Goal: Task Accomplishment & Management: Use online tool/utility

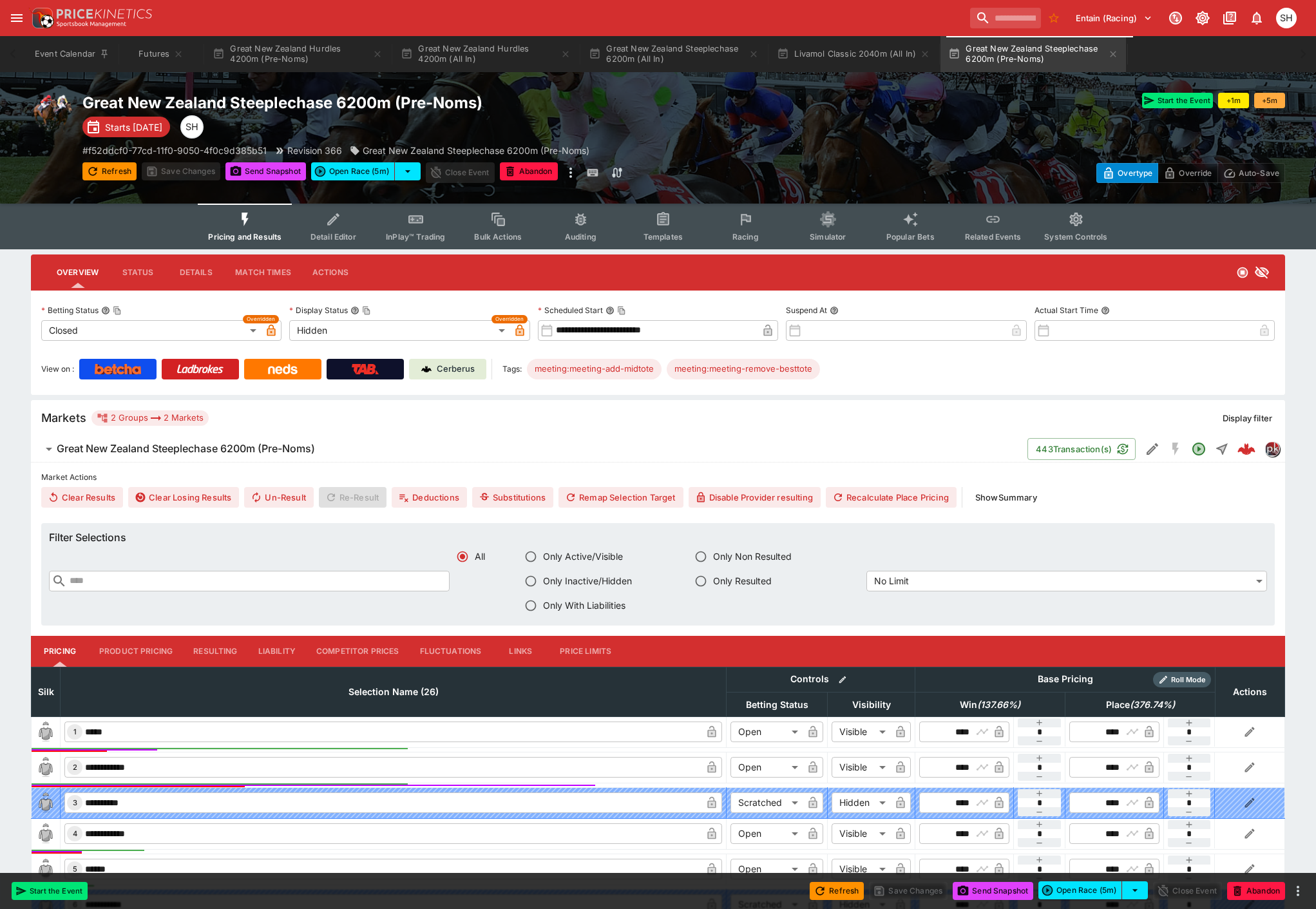
click at [668, 53] on button "Great New Zealand Steeplechase 6200m (All In)" at bounding box center [673, 54] width 186 height 36
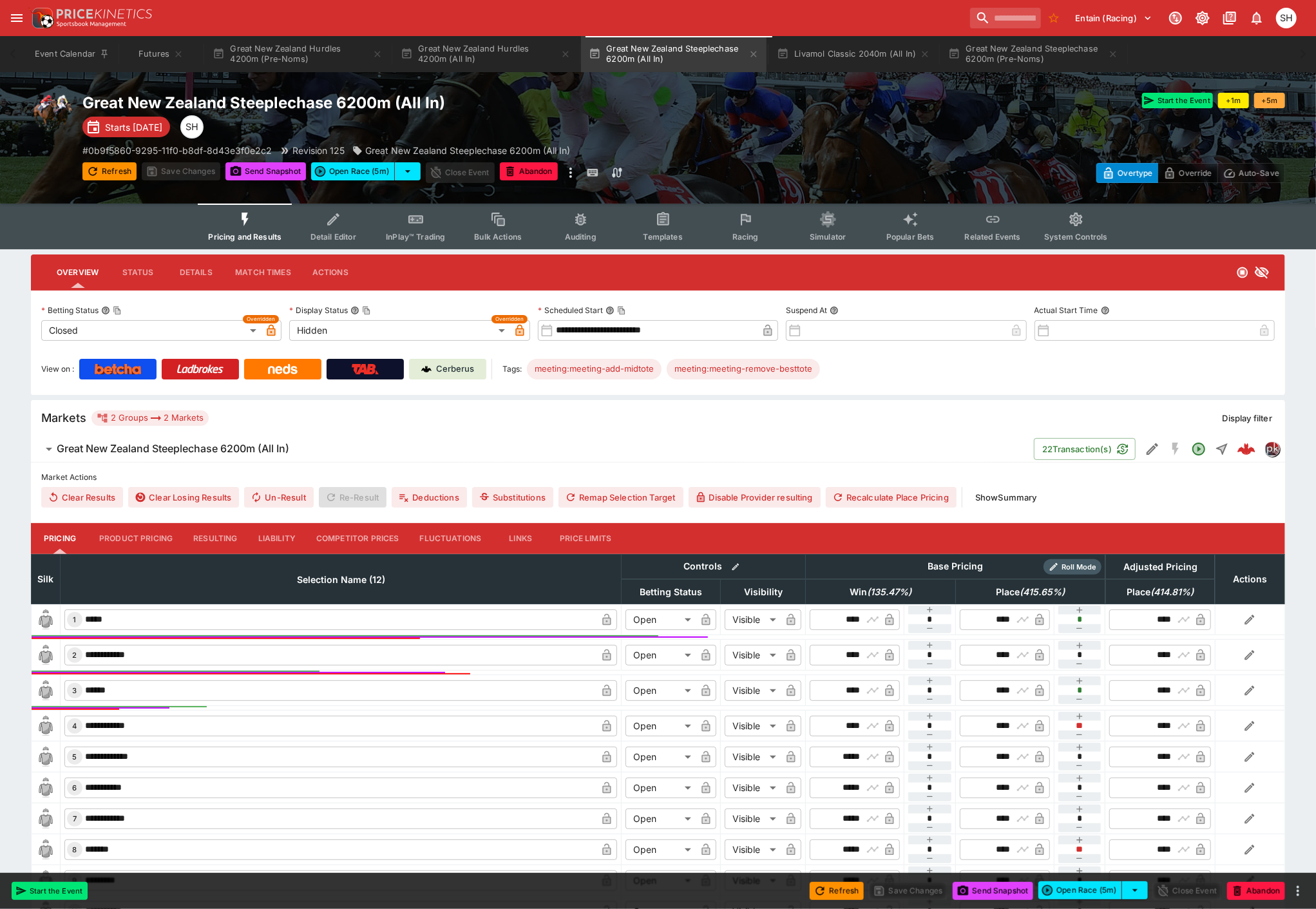
click at [741, 232] on span "Racing" at bounding box center [745, 237] width 27 height 10
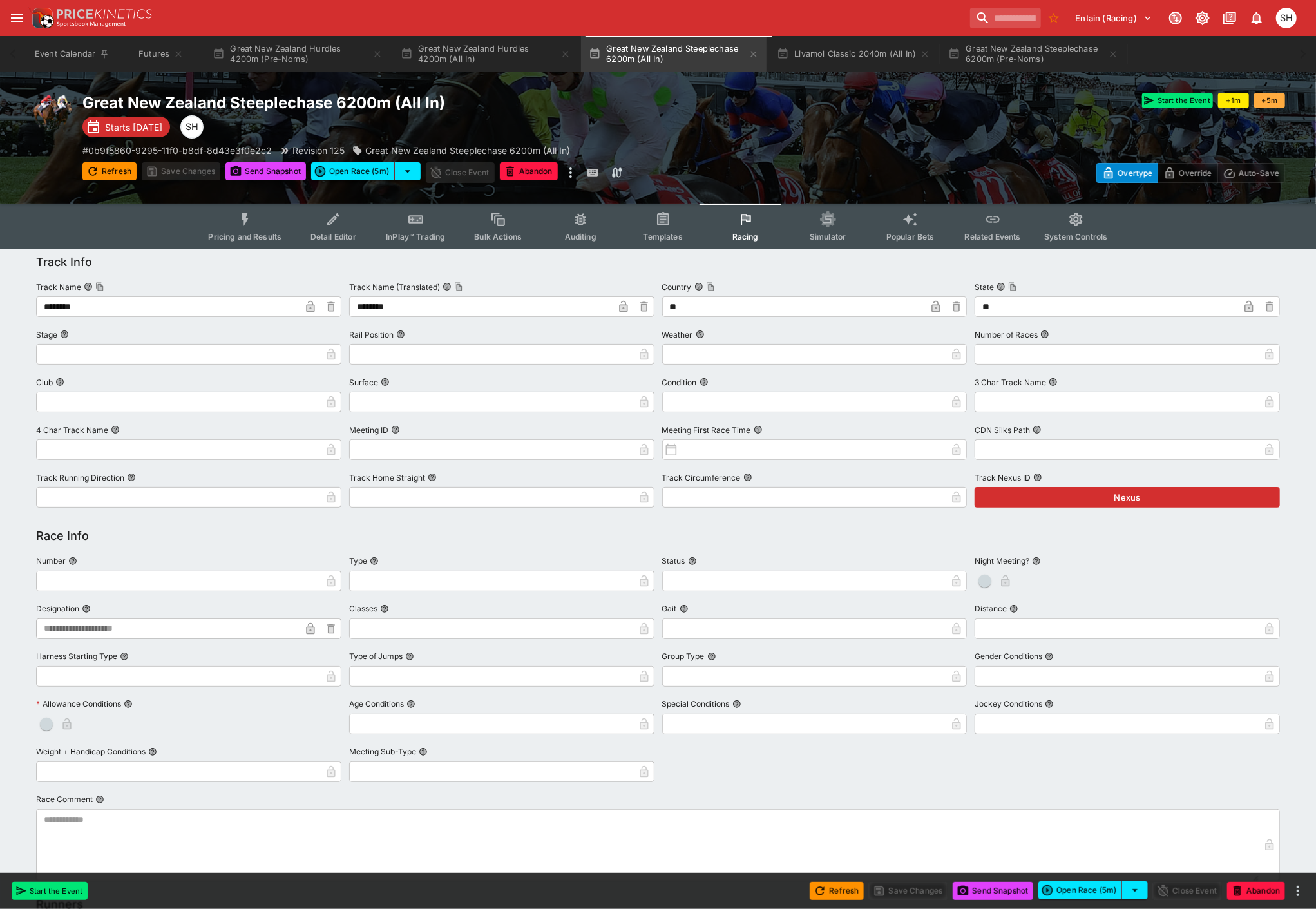
click at [991, 235] on span "Related Events" at bounding box center [993, 237] width 56 height 10
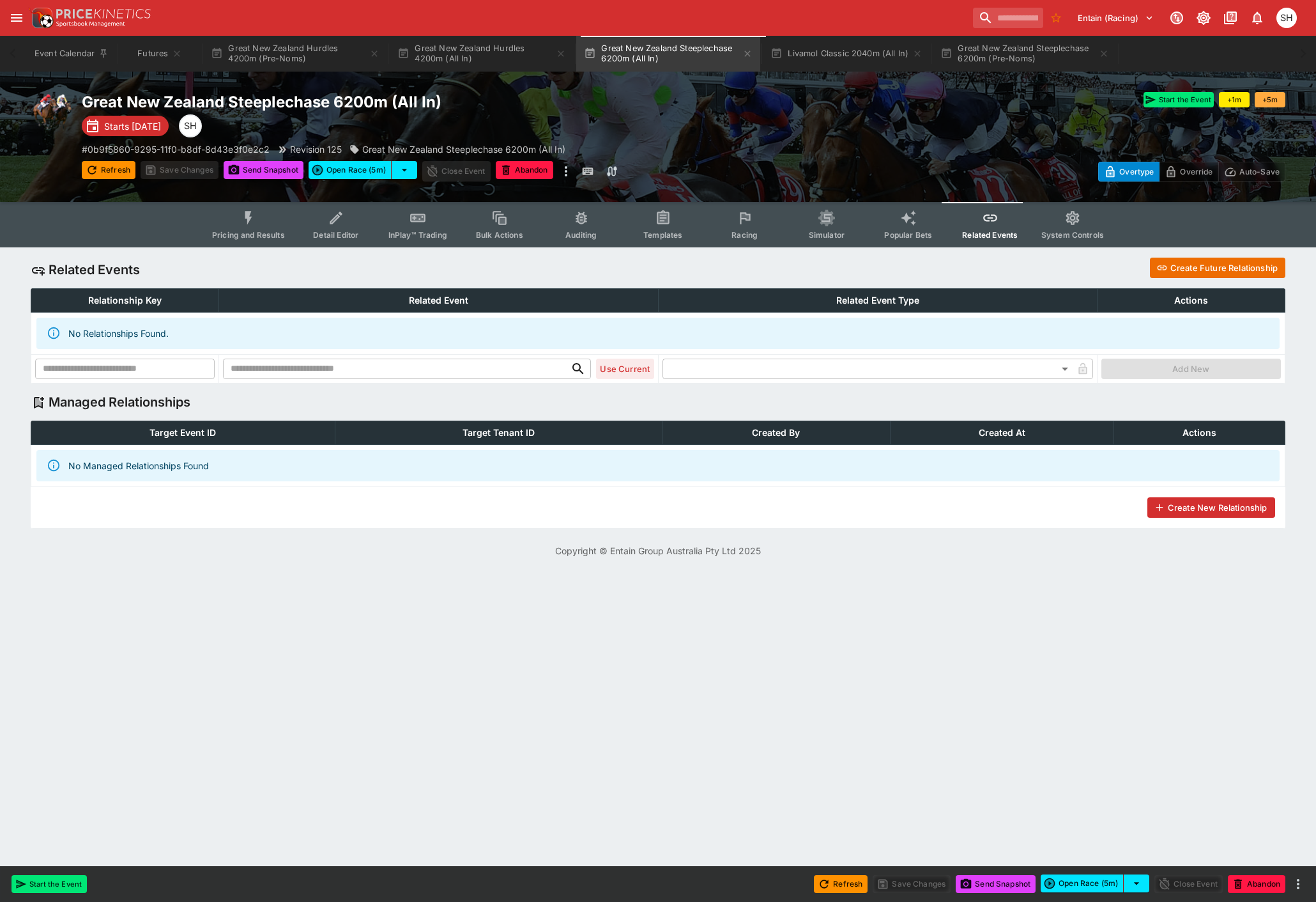
click at [1192, 262] on button "Create Future Relationship" at bounding box center [1218, 267] width 135 height 20
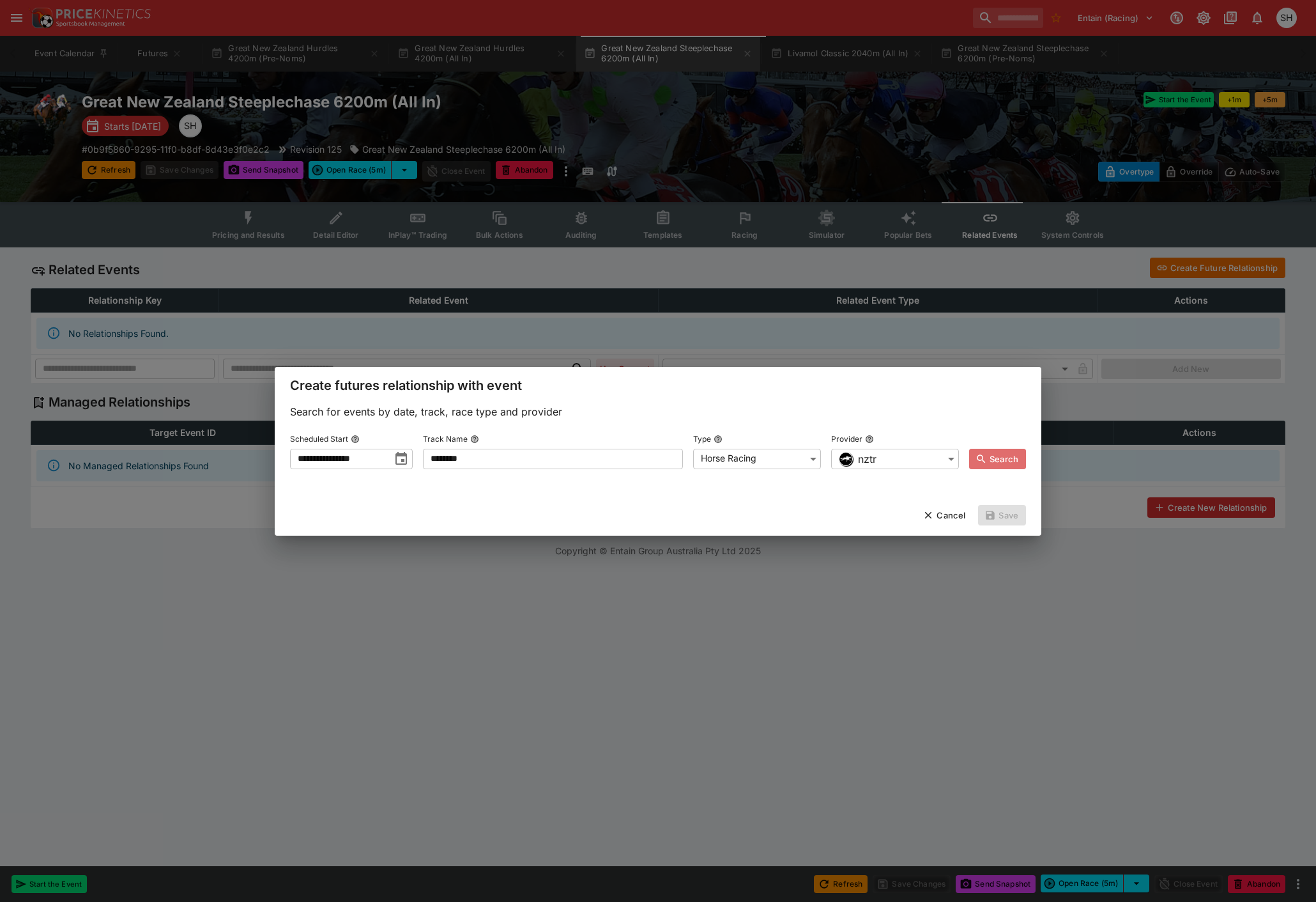
click at [985, 451] on button "Search" at bounding box center [997, 458] width 57 height 20
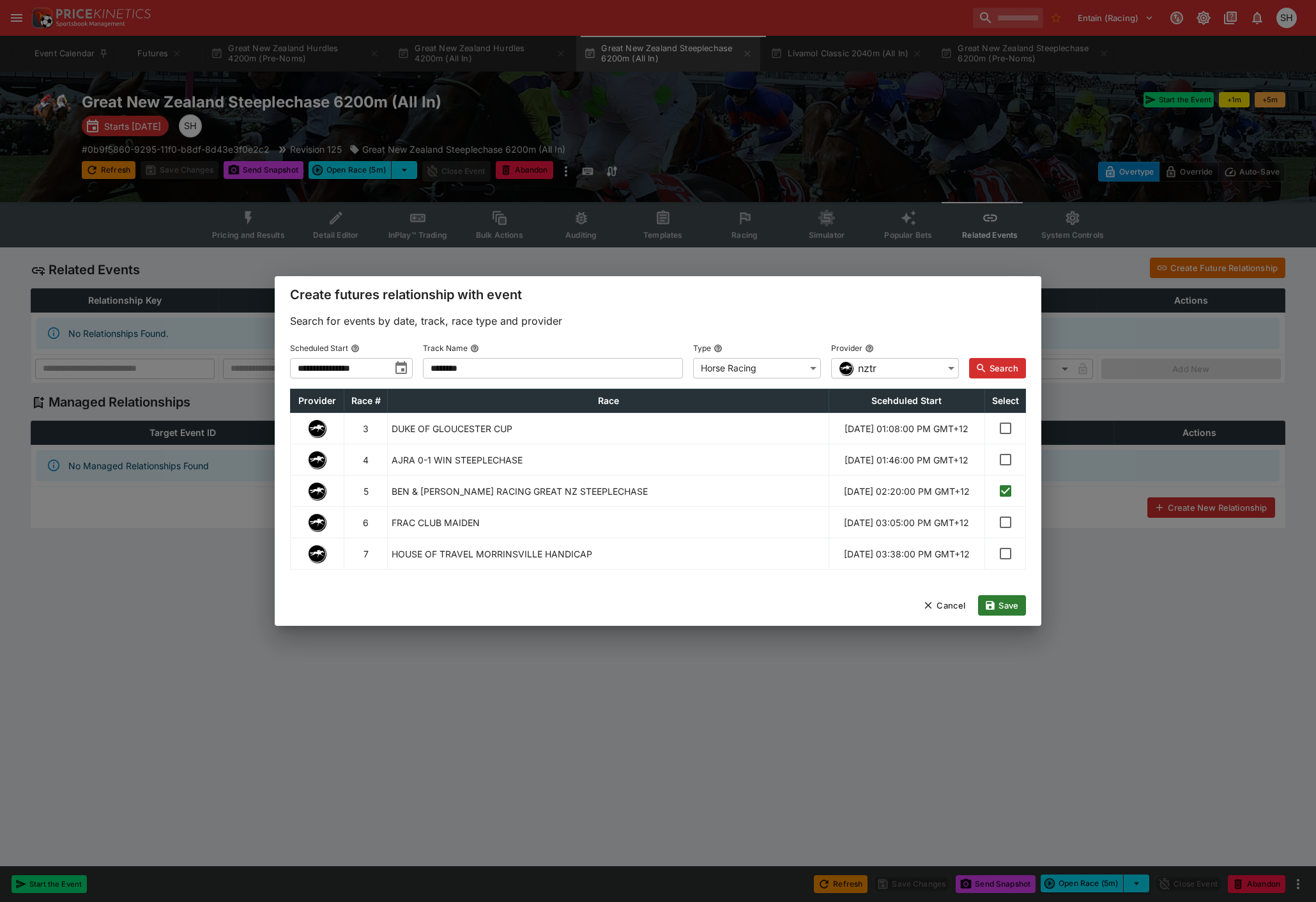
click at [1010, 615] on button "Save" at bounding box center [1002, 605] width 48 height 20
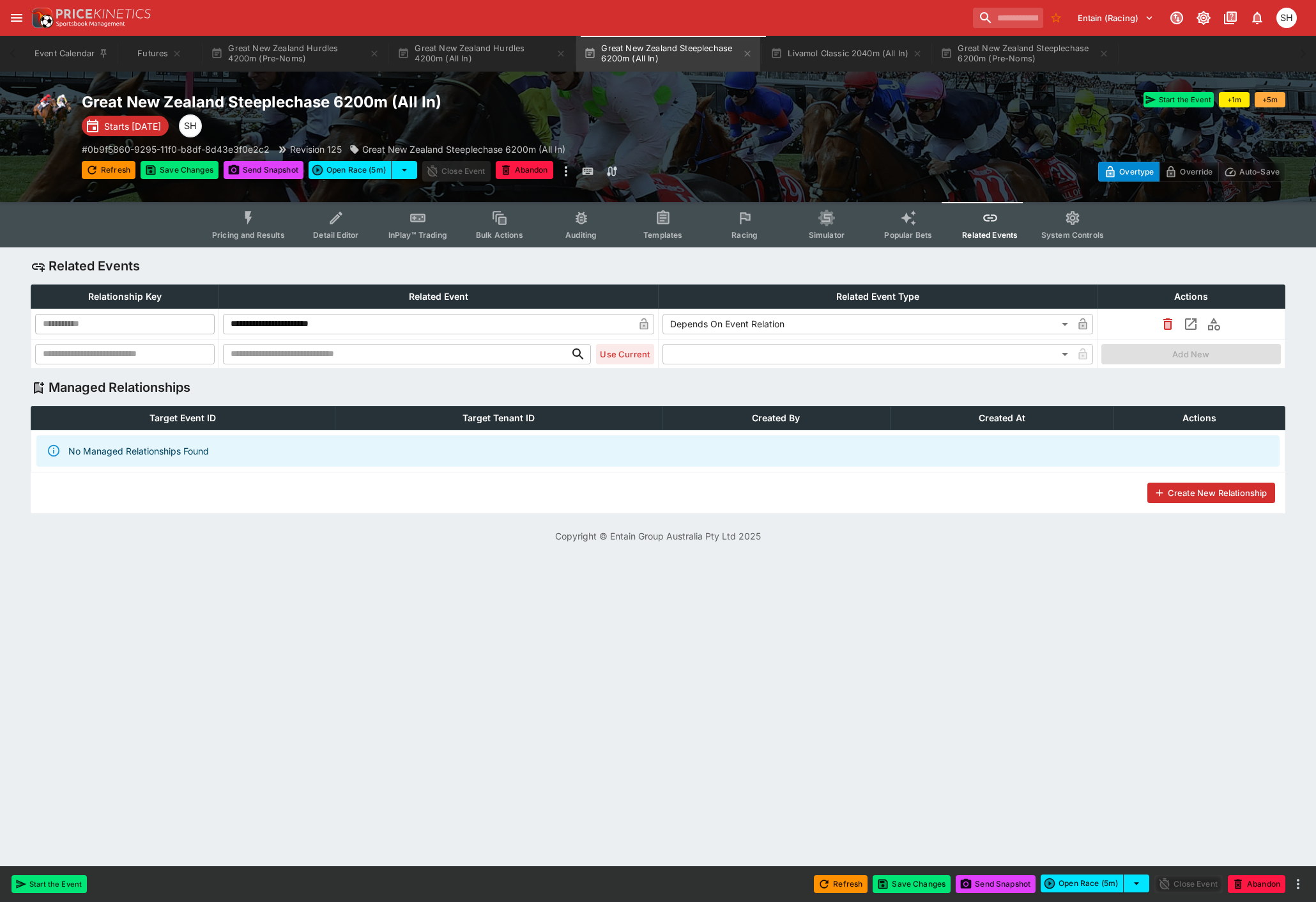
type input "**********"
click at [908, 881] on button "Save Changes" at bounding box center [911, 883] width 78 height 18
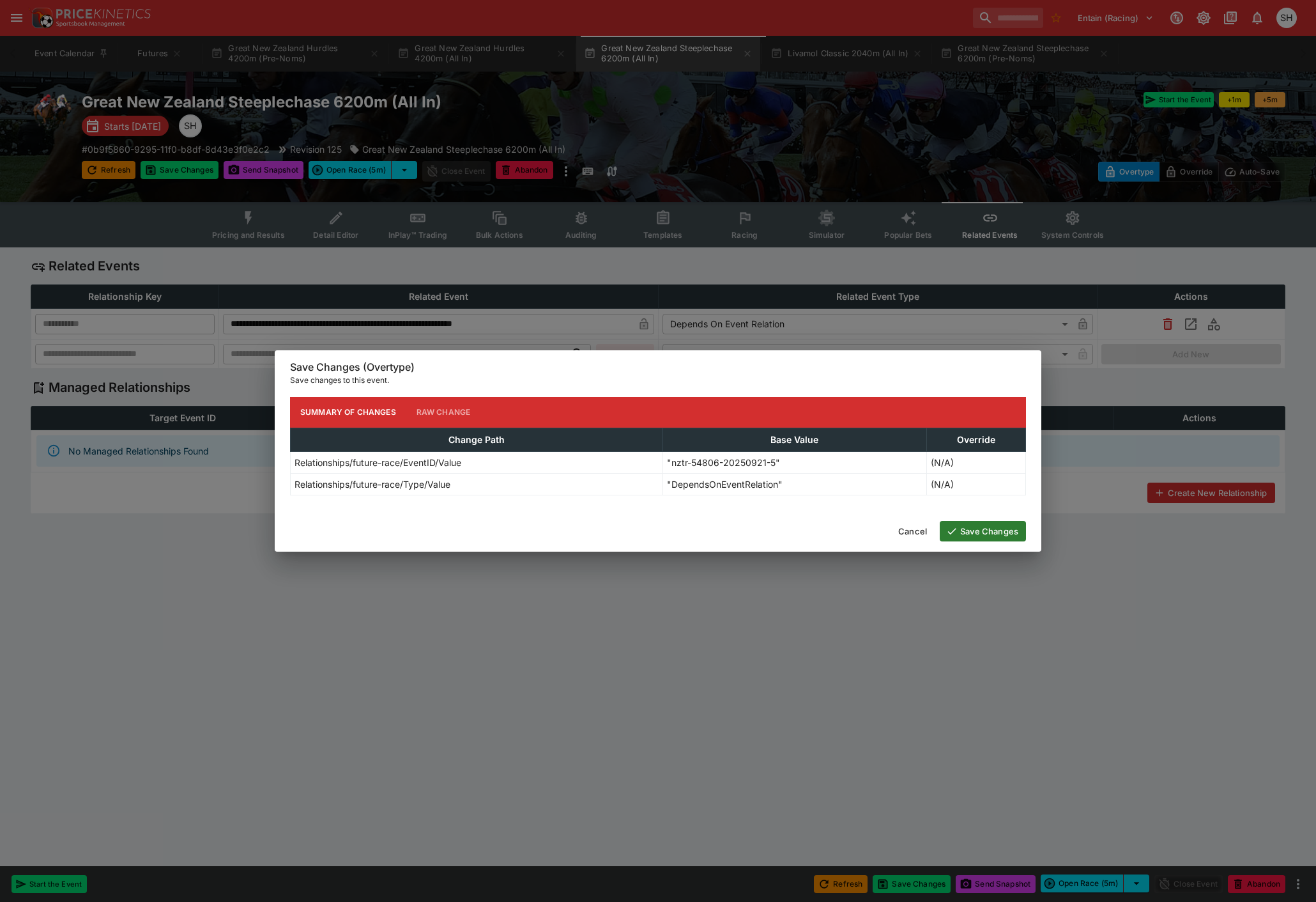
click at [967, 533] on button "Save Changes" at bounding box center [983, 530] width 86 height 20
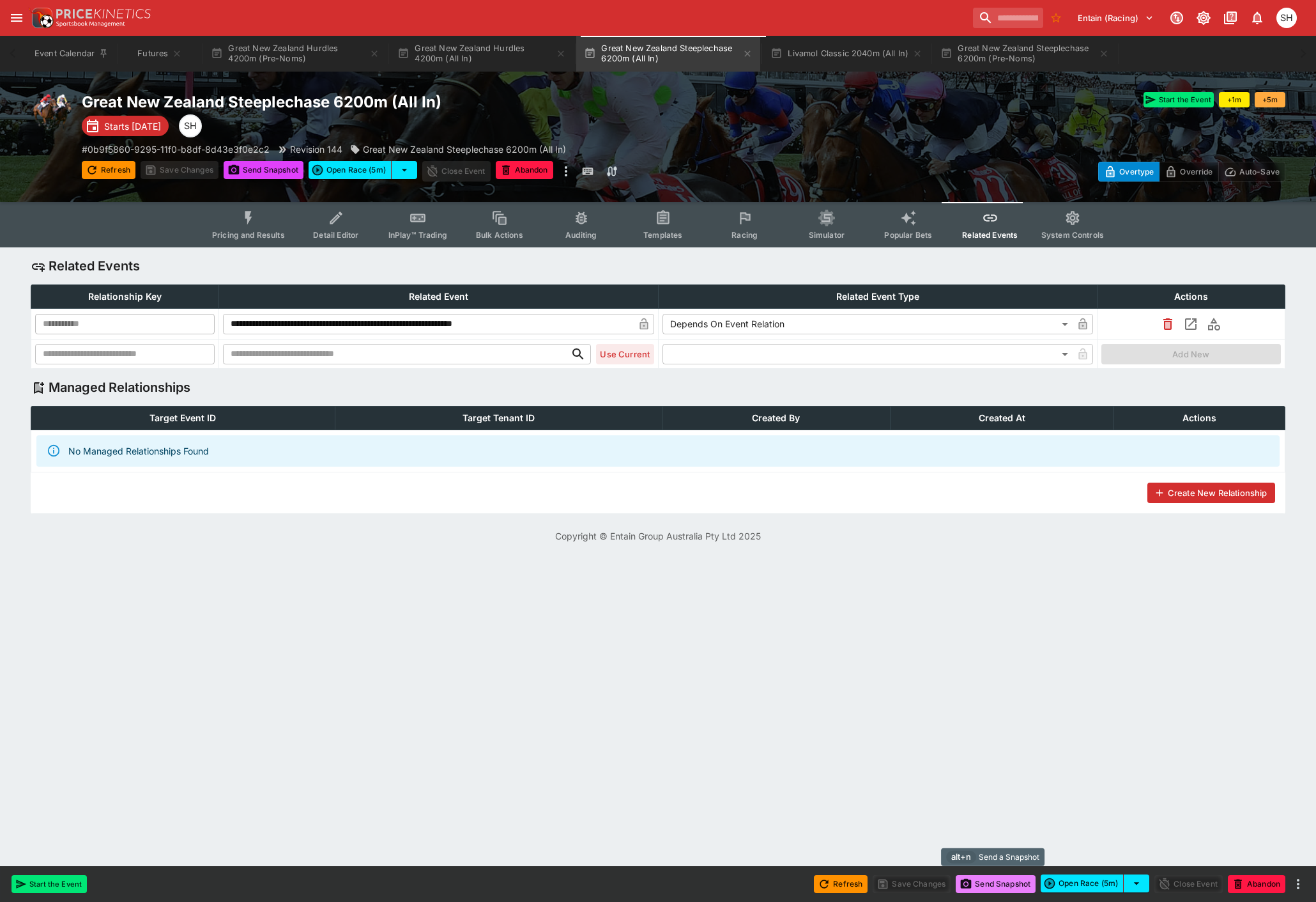
click at [967, 888] on icon "button" at bounding box center [966, 883] width 13 height 13
click at [253, 231] on span "Pricing and Results" at bounding box center [249, 235] width 73 height 10
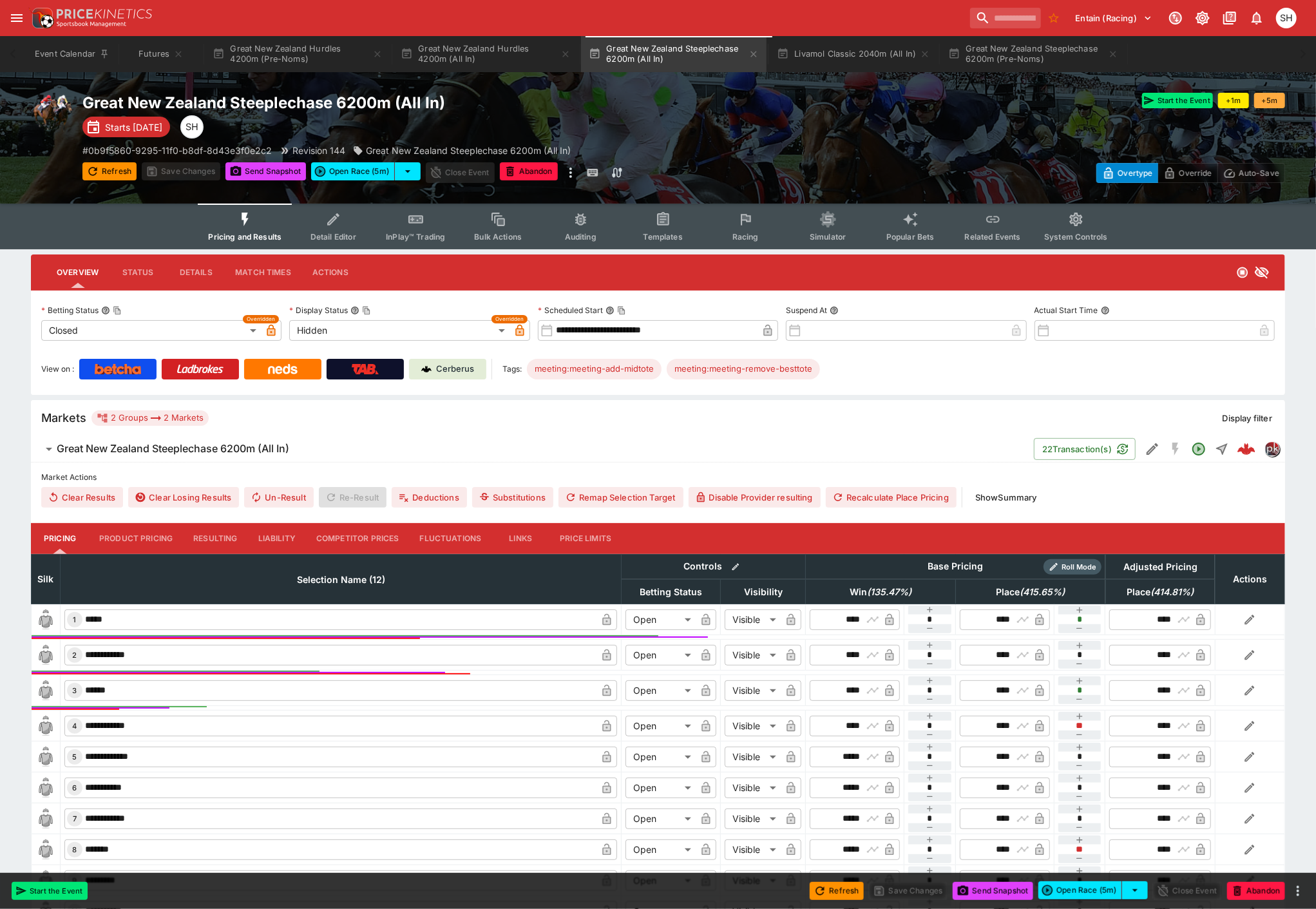
click at [979, 229] on button "Related Events" at bounding box center [993, 226] width 83 height 46
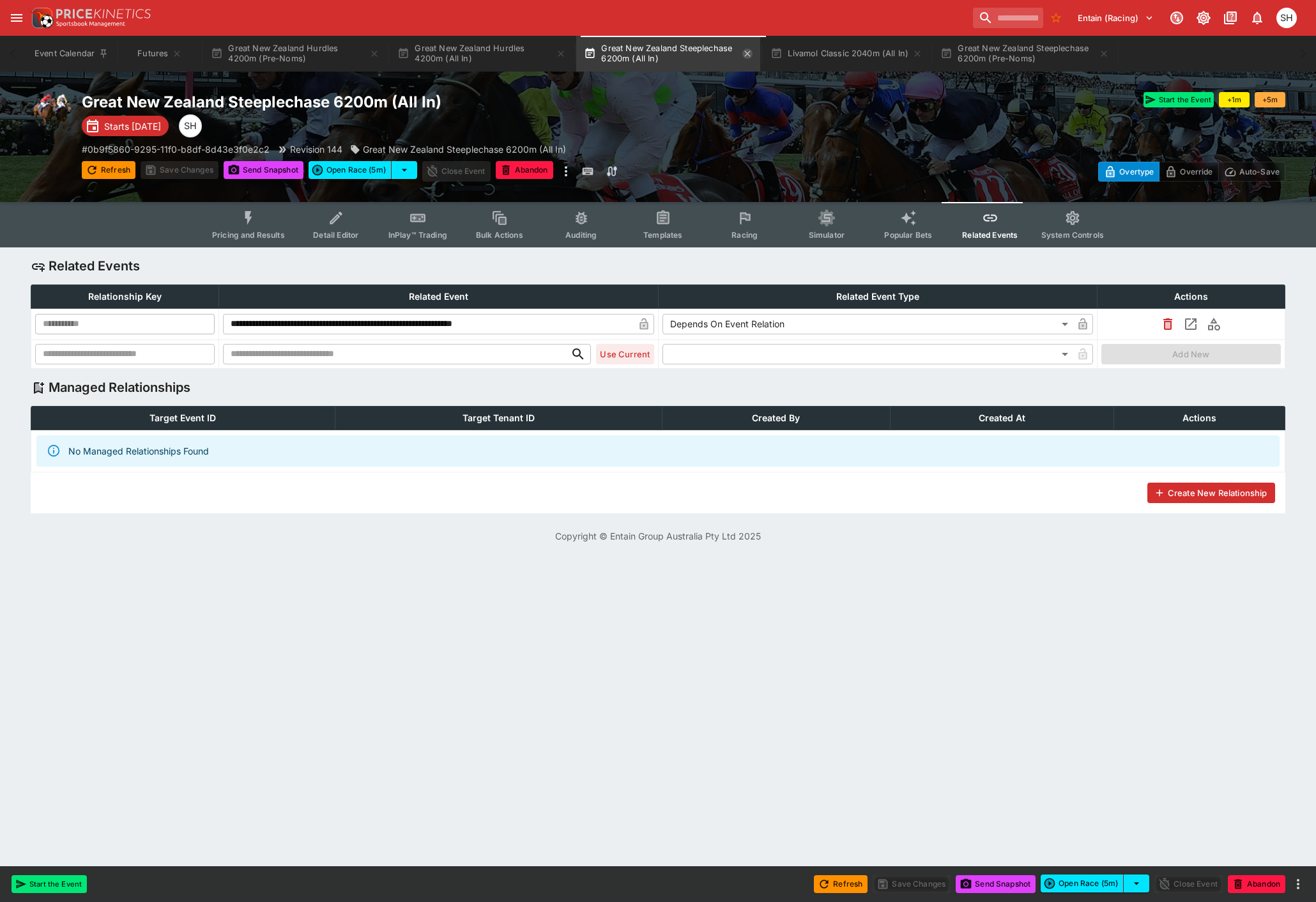
click at [752, 53] on icon "button" at bounding box center [748, 54] width 10 height 10
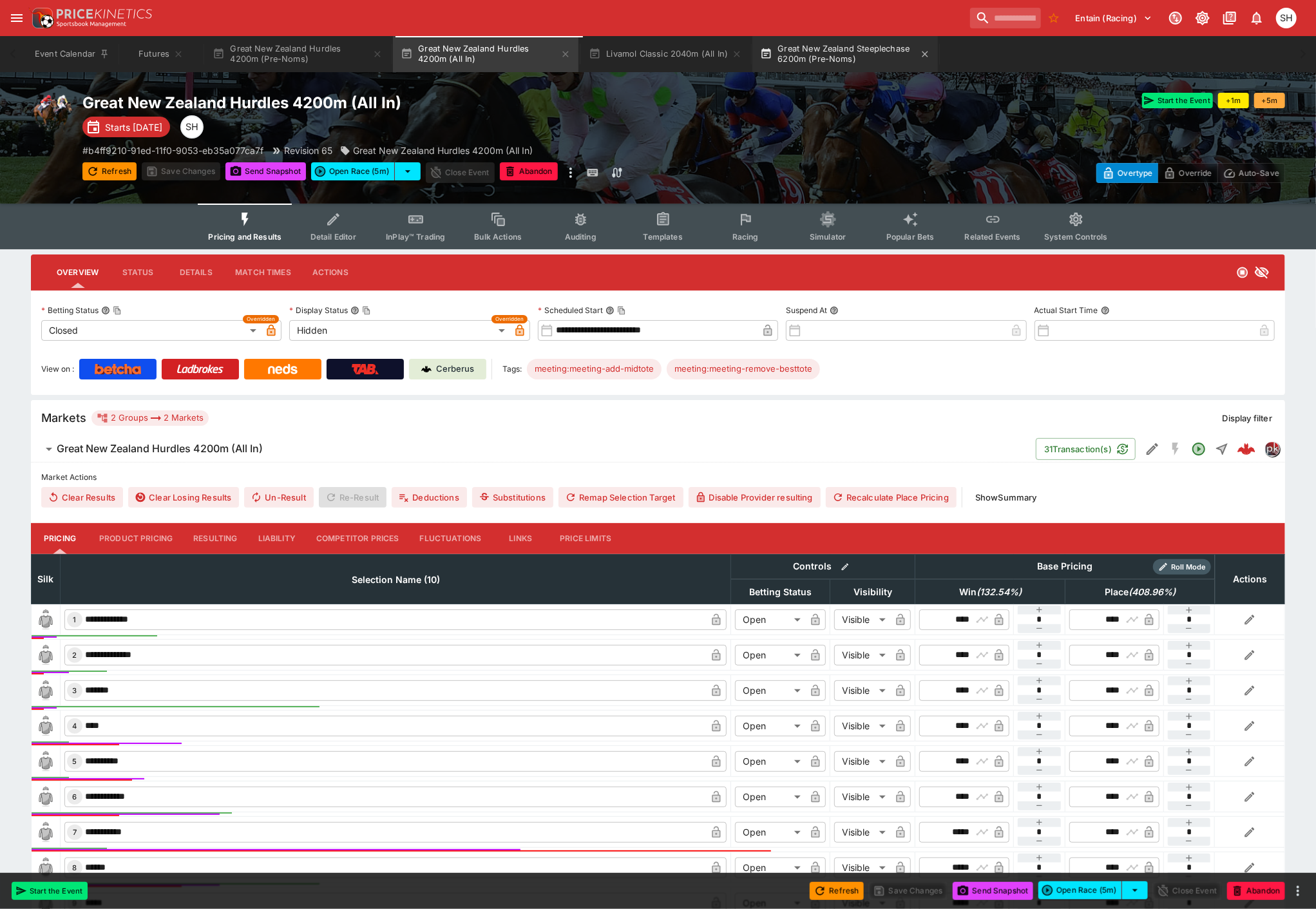
click at [866, 53] on button "Great New Zealand Steeplechase 6200m (Pre-Noms)" at bounding box center [845, 54] width 186 height 36
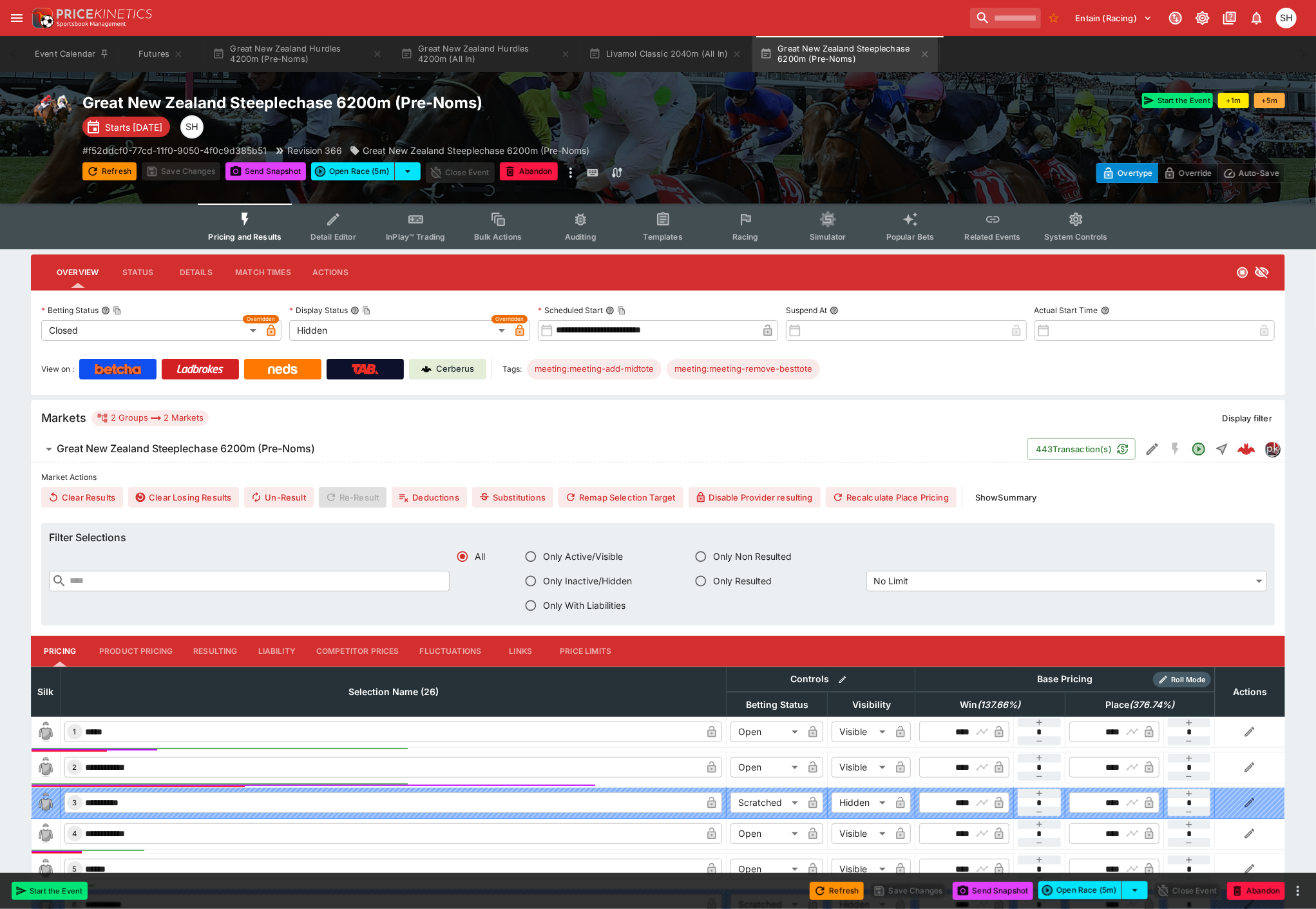
click at [998, 229] on button "Related Events" at bounding box center [993, 226] width 83 height 46
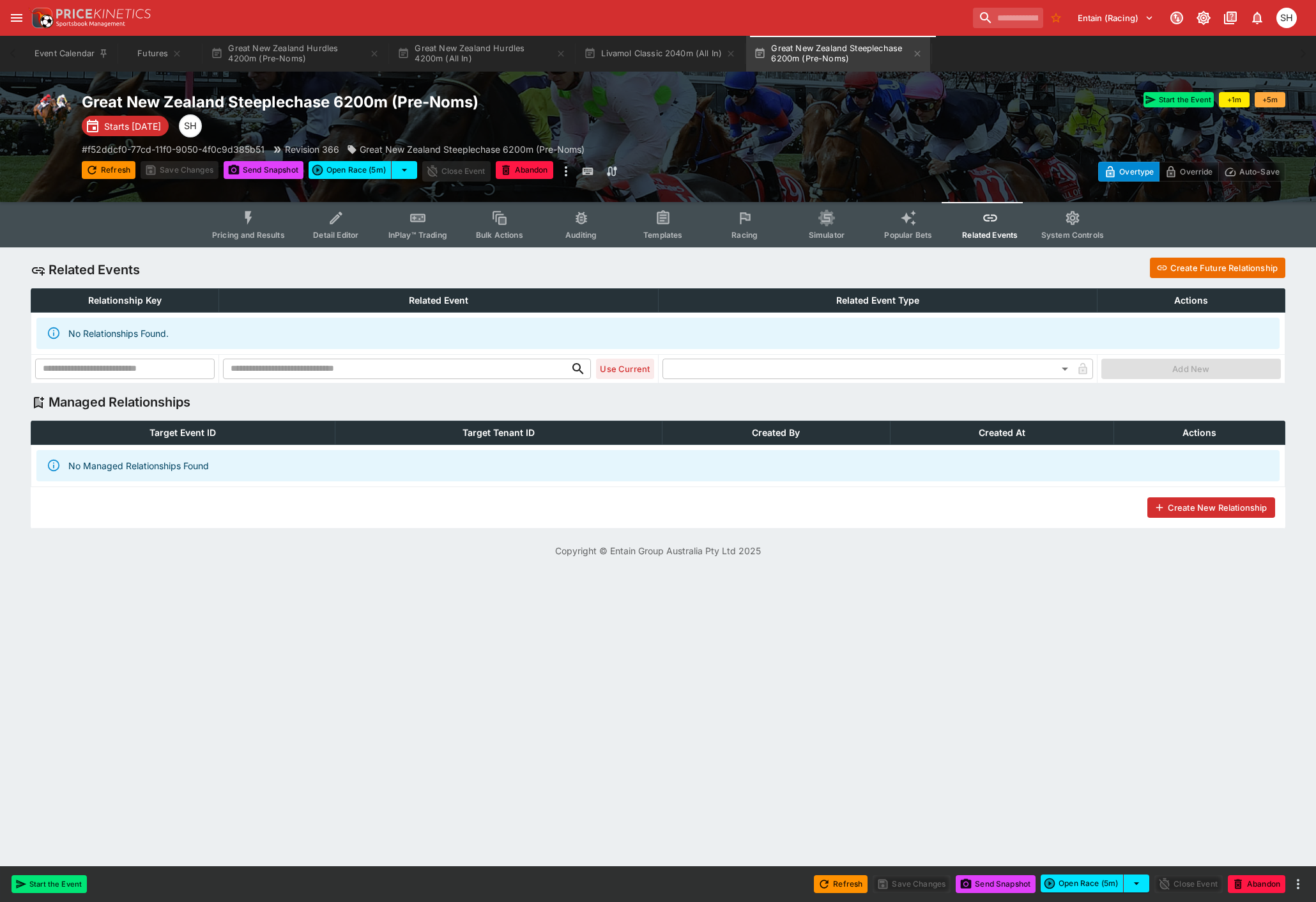
click at [1245, 267] on button "Create Future Relationship" at bounding box center [1218, 267] width 135 height 20
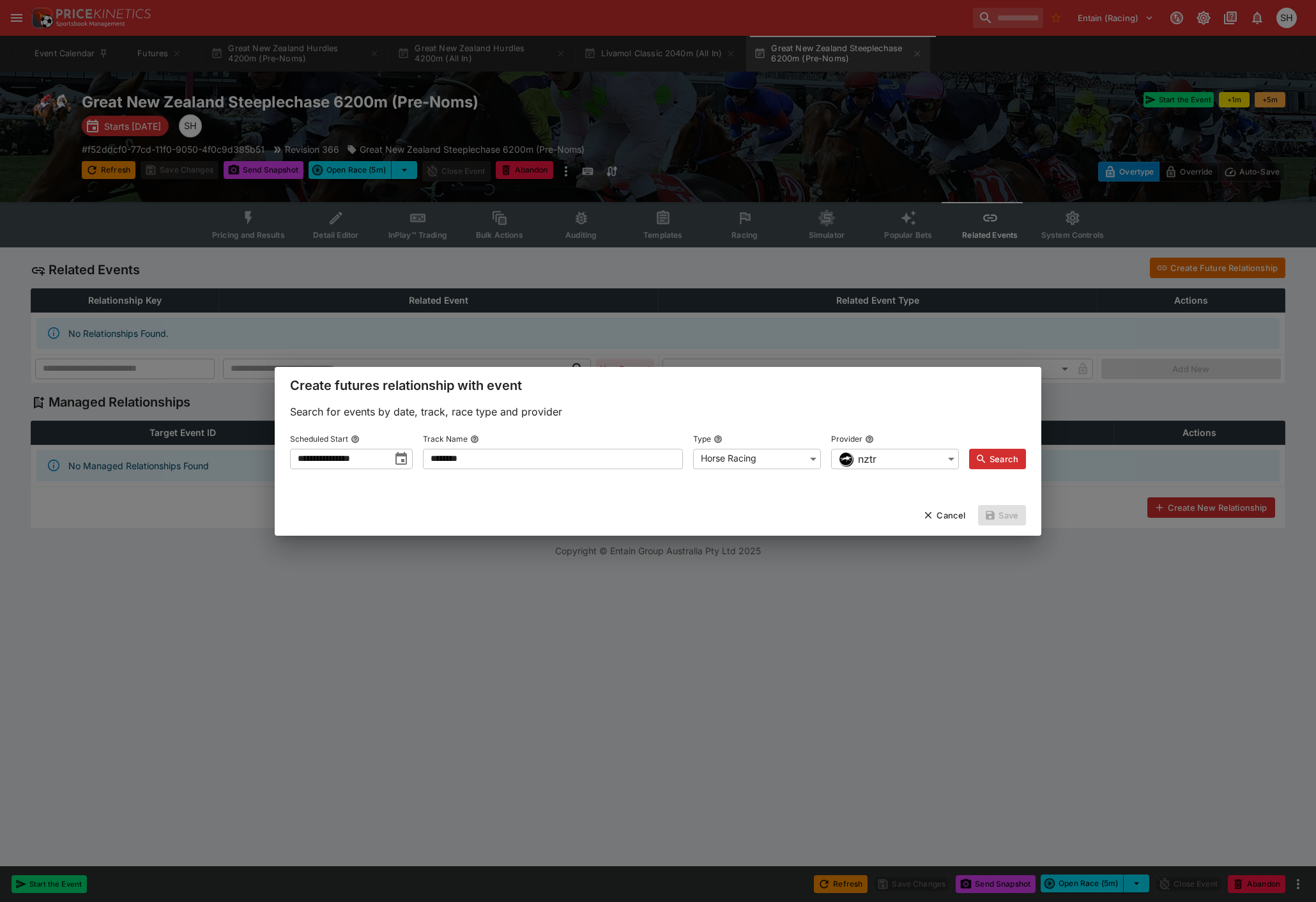
click at [1011, 460] on button "Search" at bounding box center [997, 458] width 57 height 20
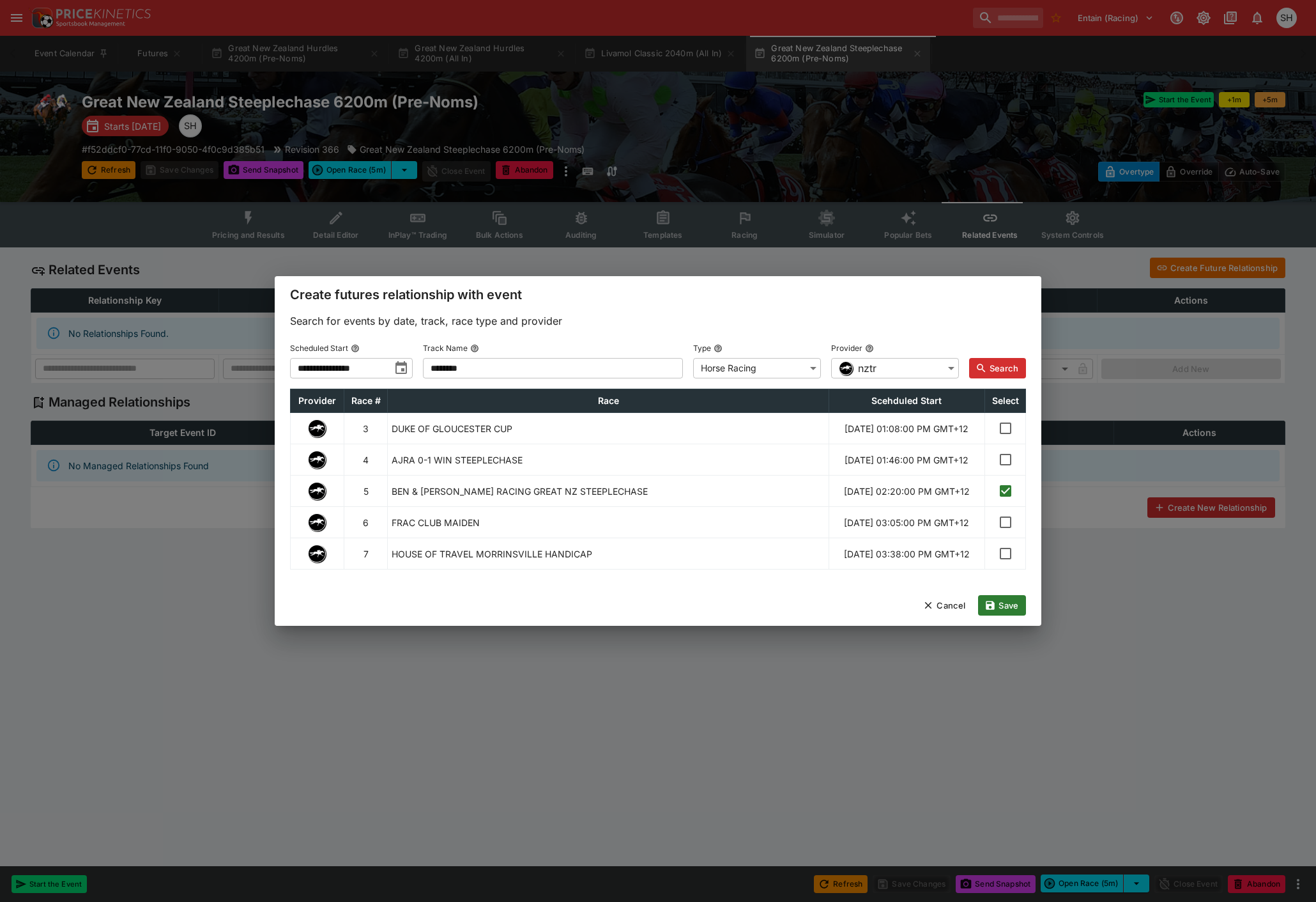
click at [1003, 615] on button "Save" at bounding box center [1002, 605] width 48 height 20
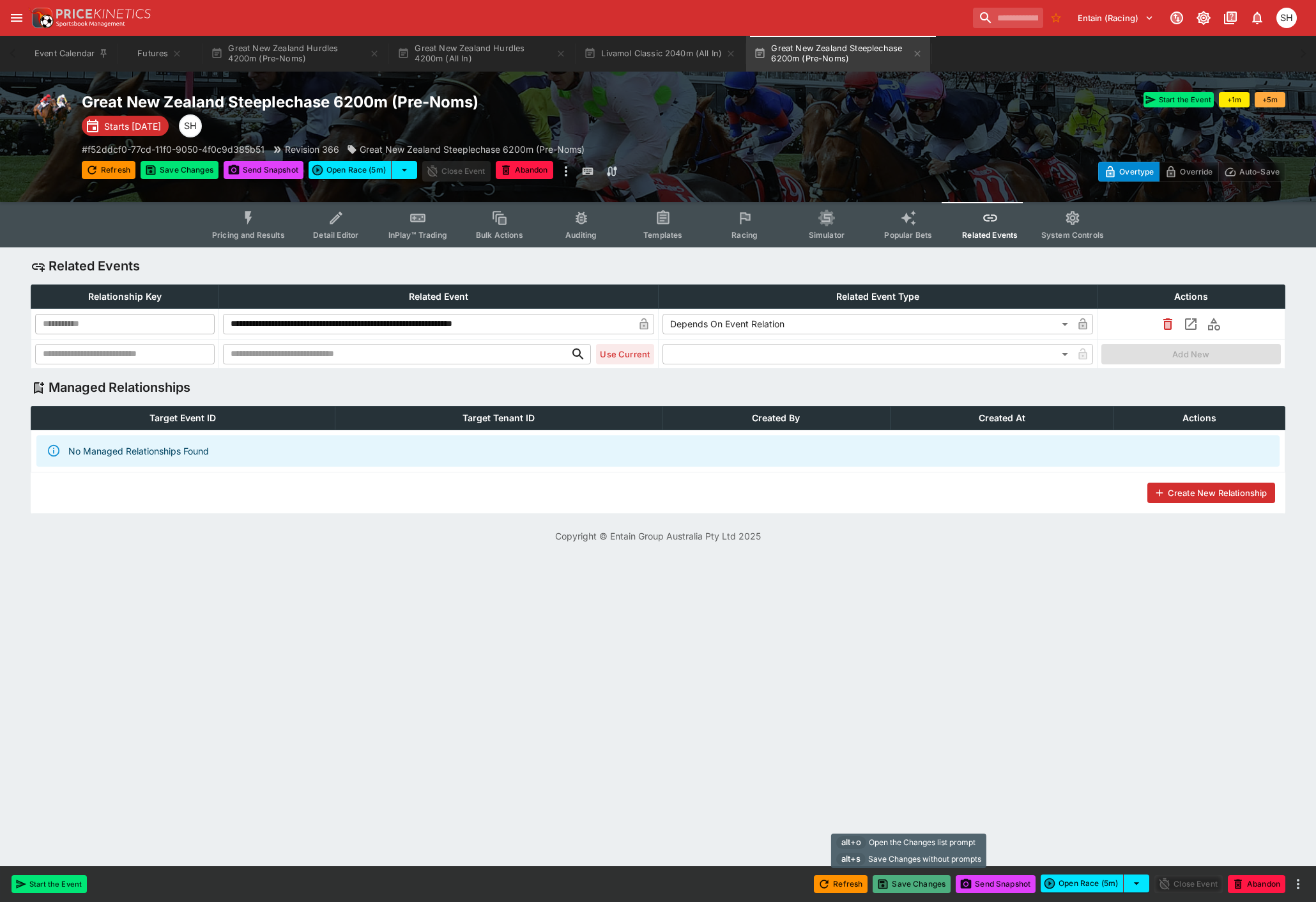
click at [914, 881] on button "Save Changes" at bounding box center [911, 883] width 78 height 18
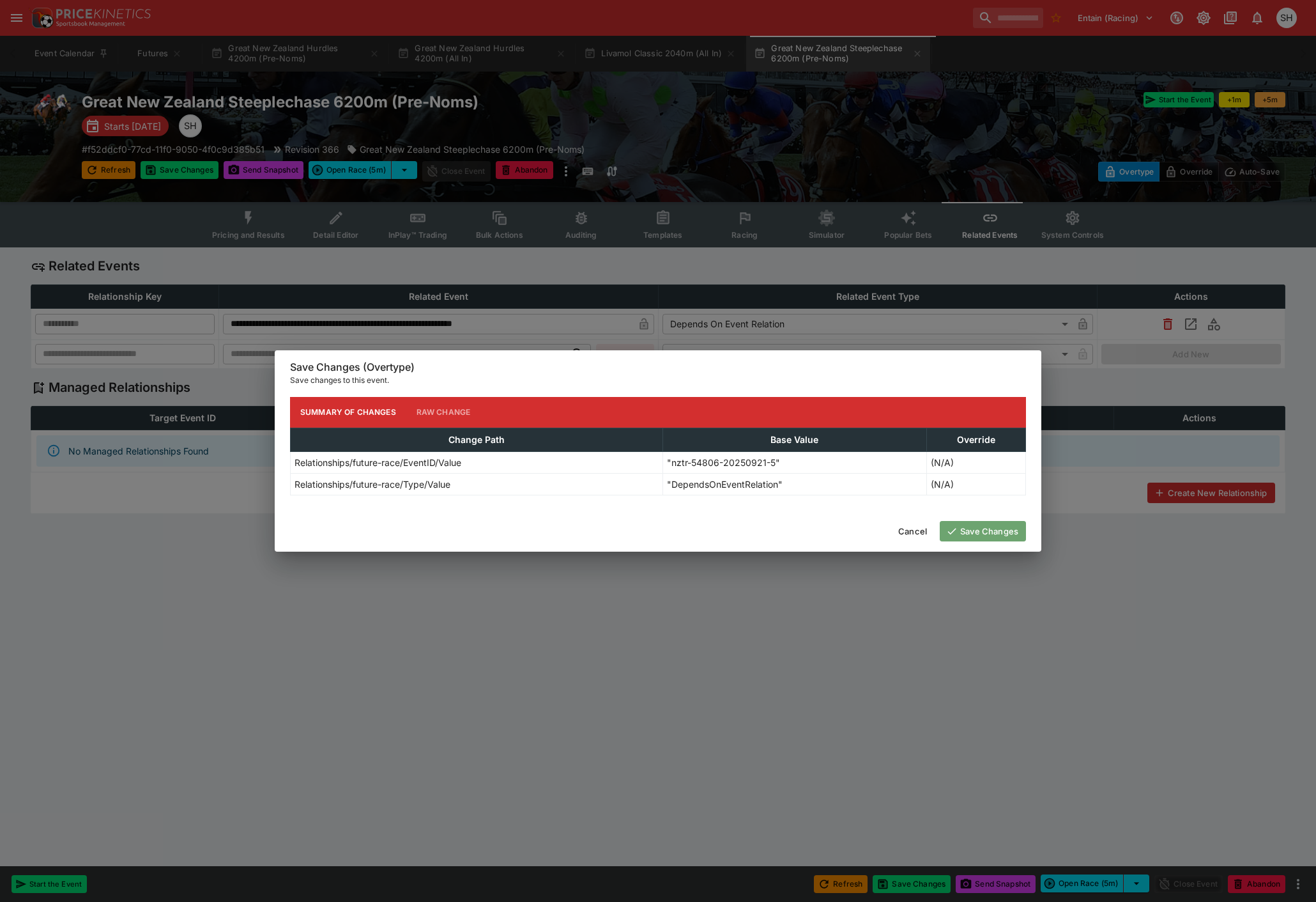
click at [977, 528] on button "Save Changes" at bounding box center [983, 530] width 86 height 20
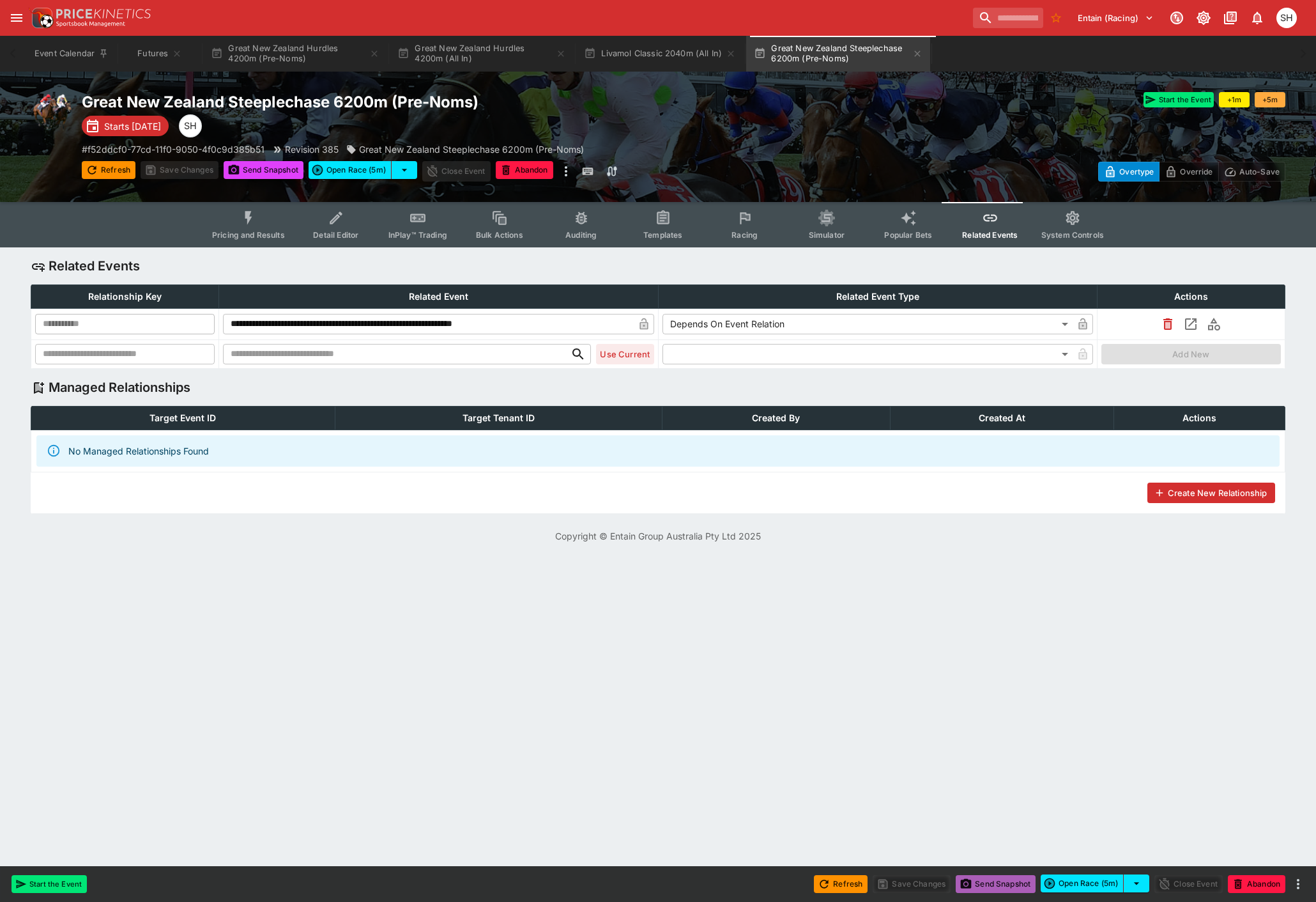
click at [963, 886] on icon "button" at bounding box center [966, 883] width 11 height 10
click at [923, 53] on icon "button" at bounding box center [917, 54] width 10 height 10
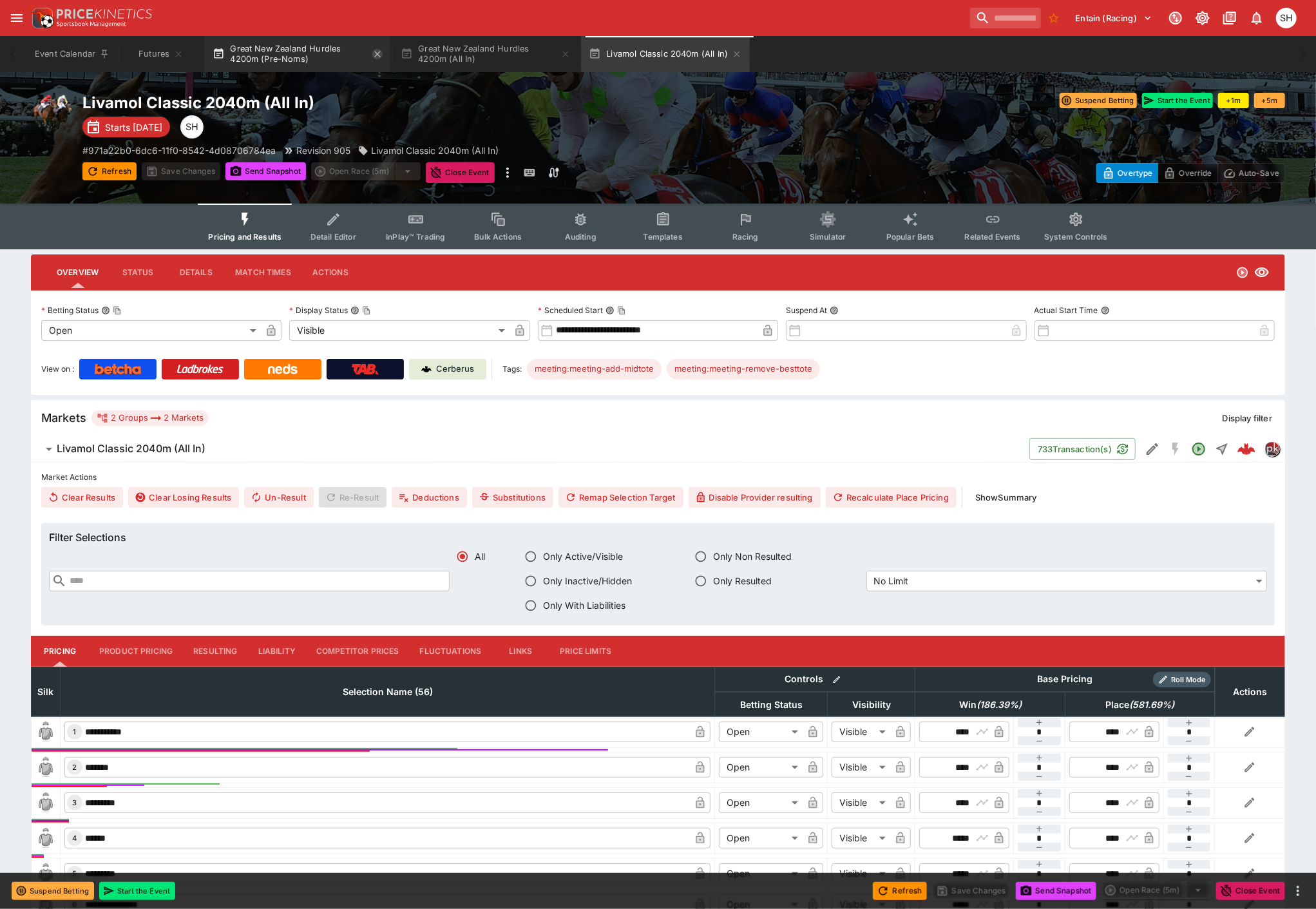
click at [380, 50] on icon "button" at bounding box center [377, 54] width 10 height 10
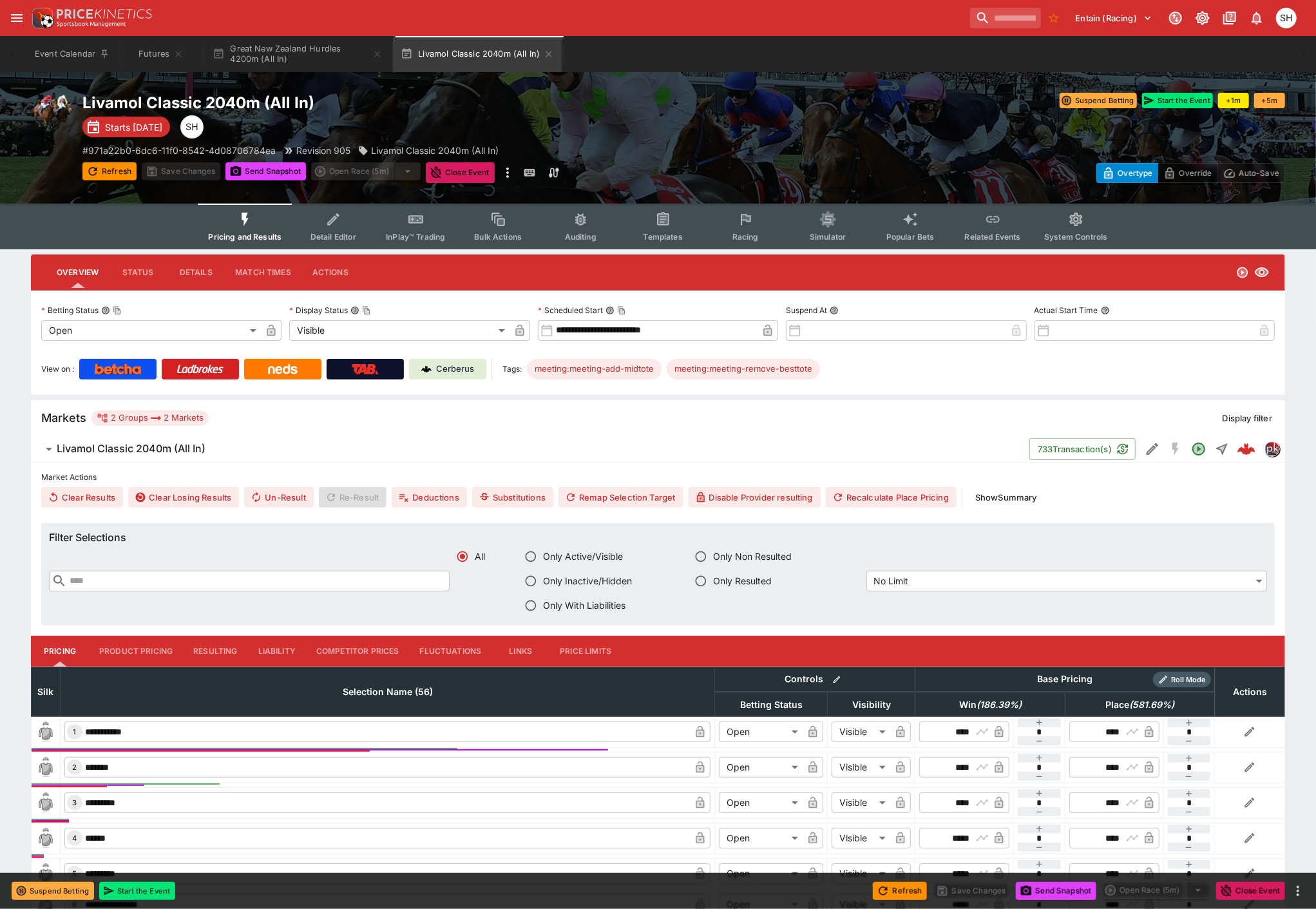
click at [380, 50] on icon "button" at bounding box center [377, 54] width 10 height 10
click at [145, 49] on button "Futures" at bounding box center [161, 54] width 83 height 36
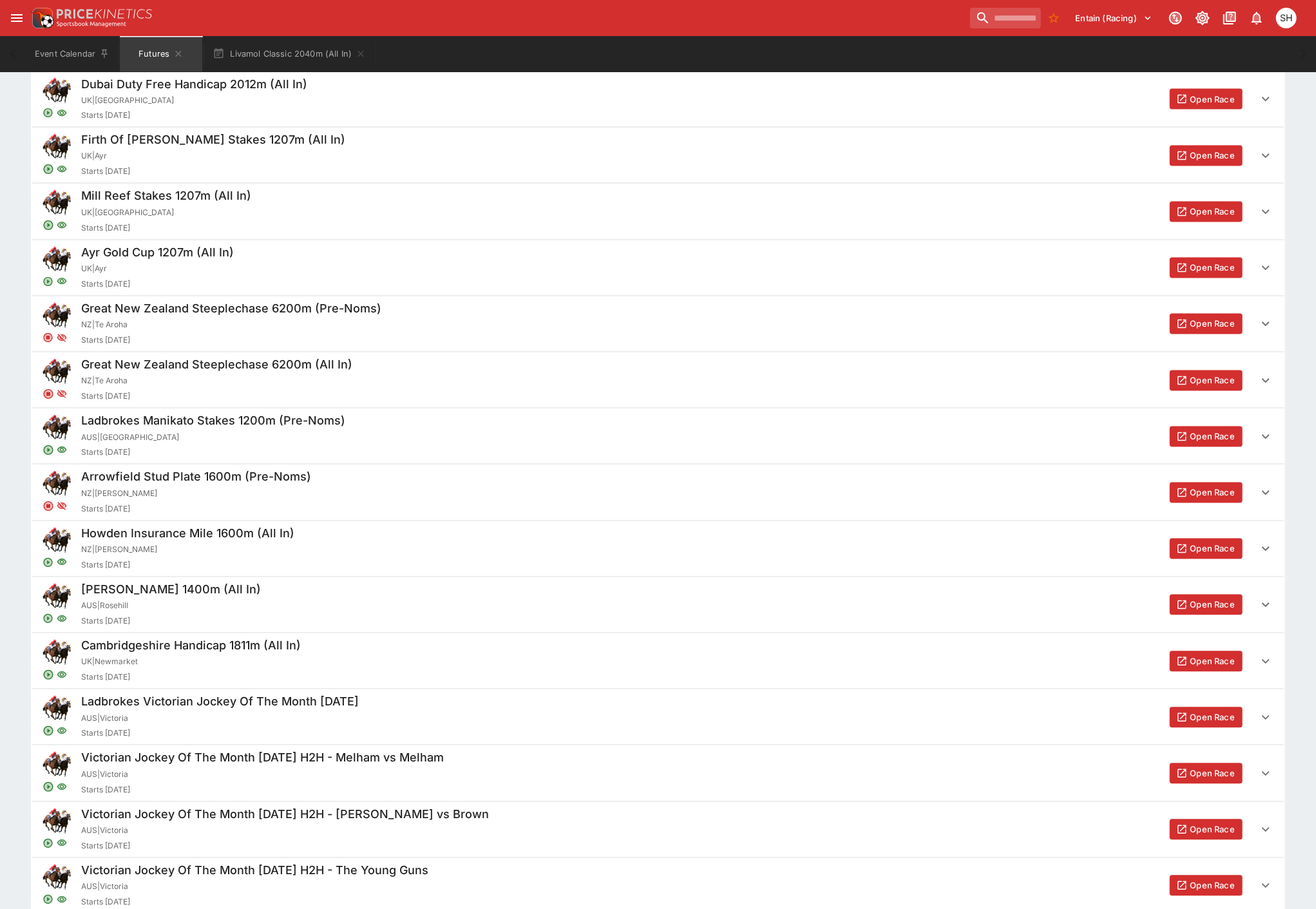
scroll to position [1860, 0]
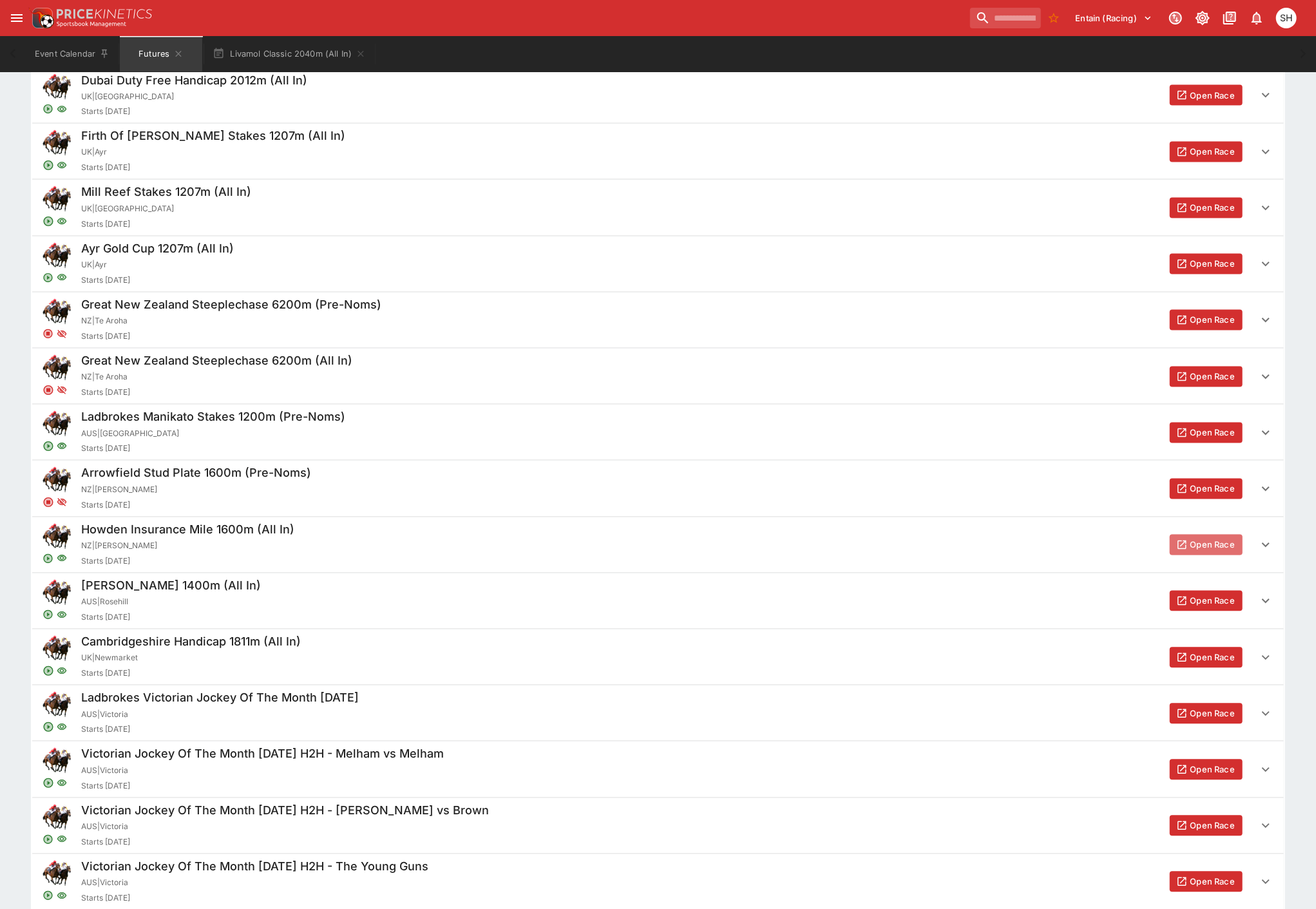
click at [1203, 545] on button "Open Race" at bounding box center [1206, 544] width 73 height 21
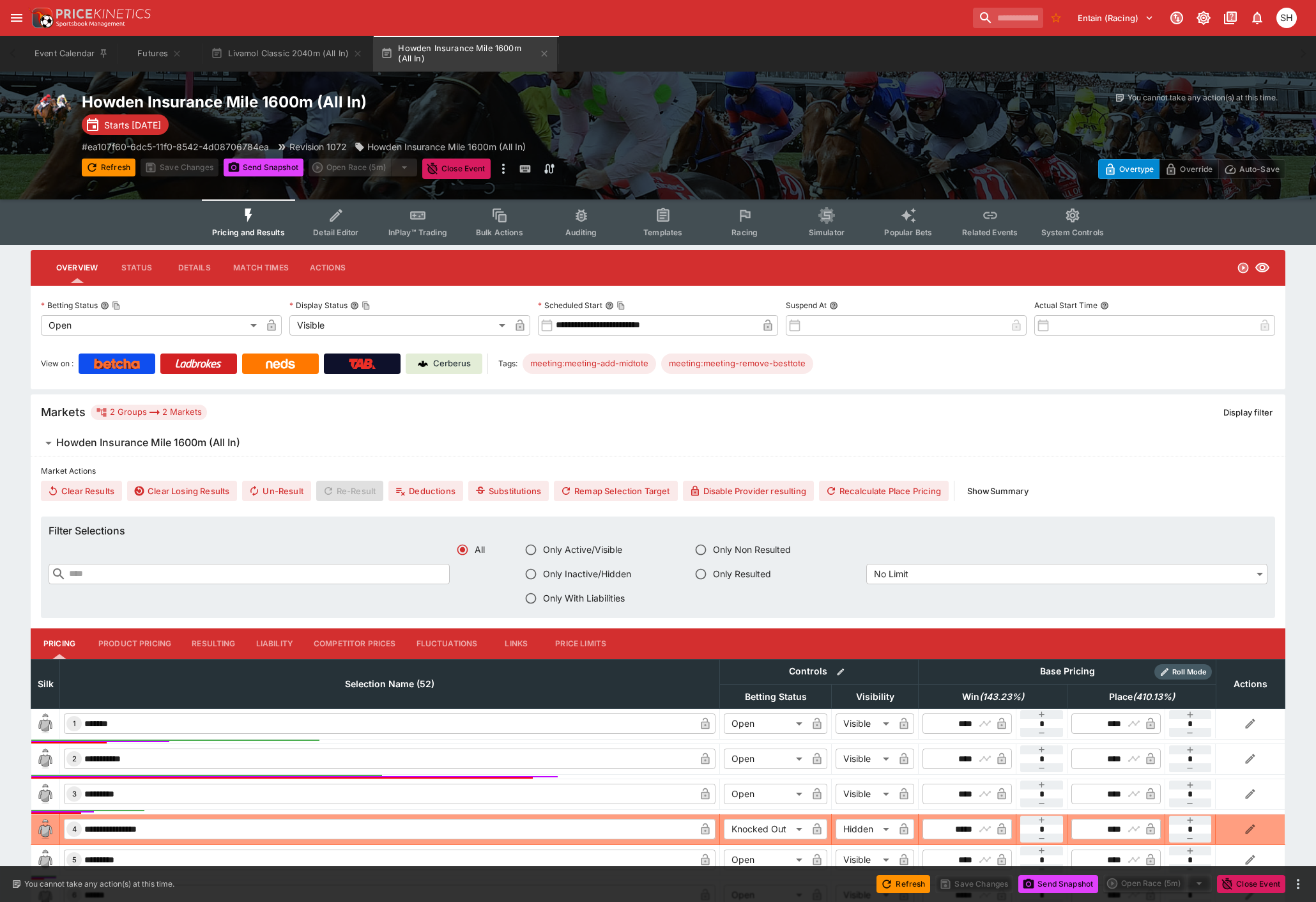
type input "**********"
type input "*******"
type input "**********"
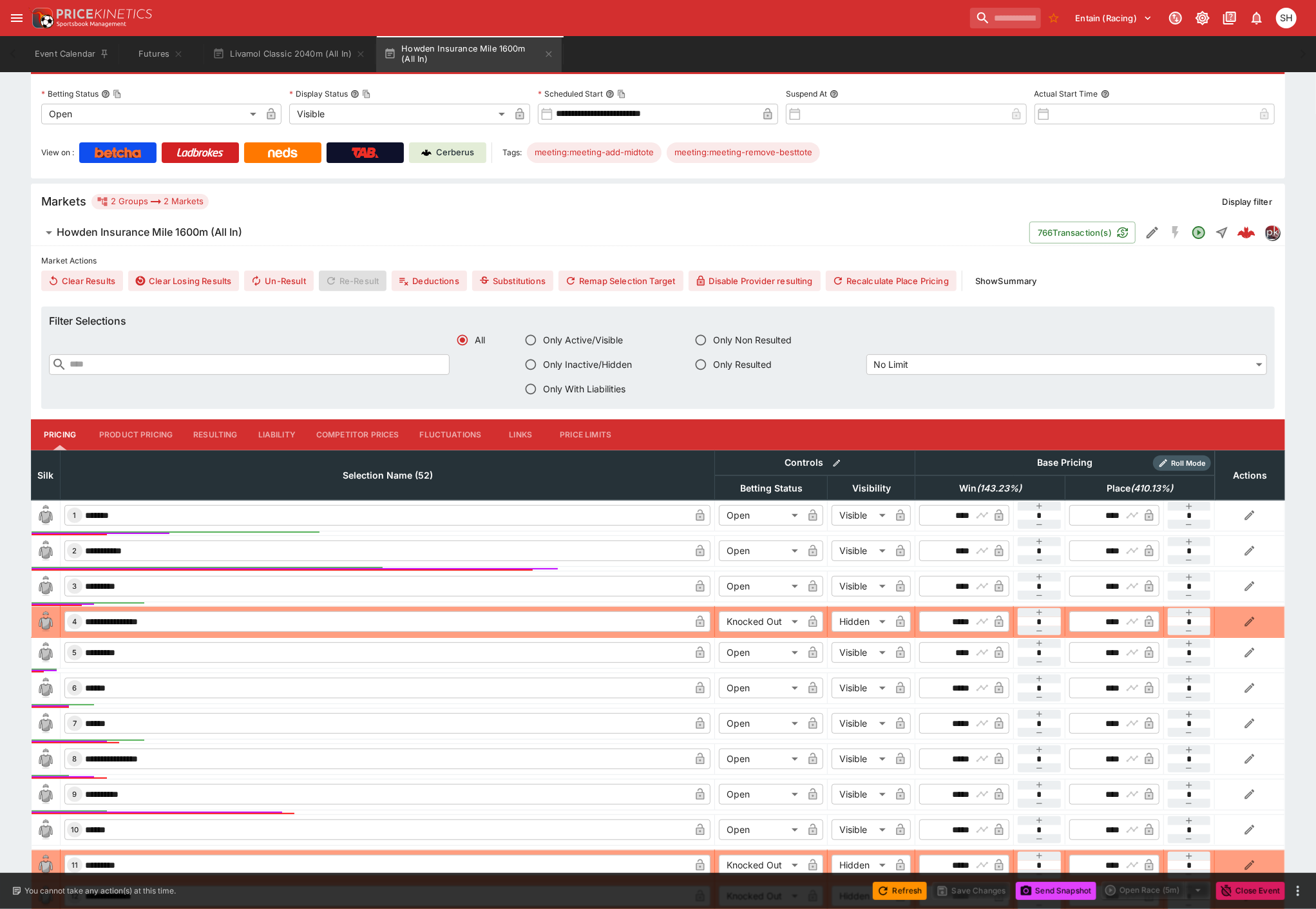
scroll to position [214, 0]
click at [958, 487] on span "Win ( 143.23 %)" at bounding box center [991, 487] width 90 height 16
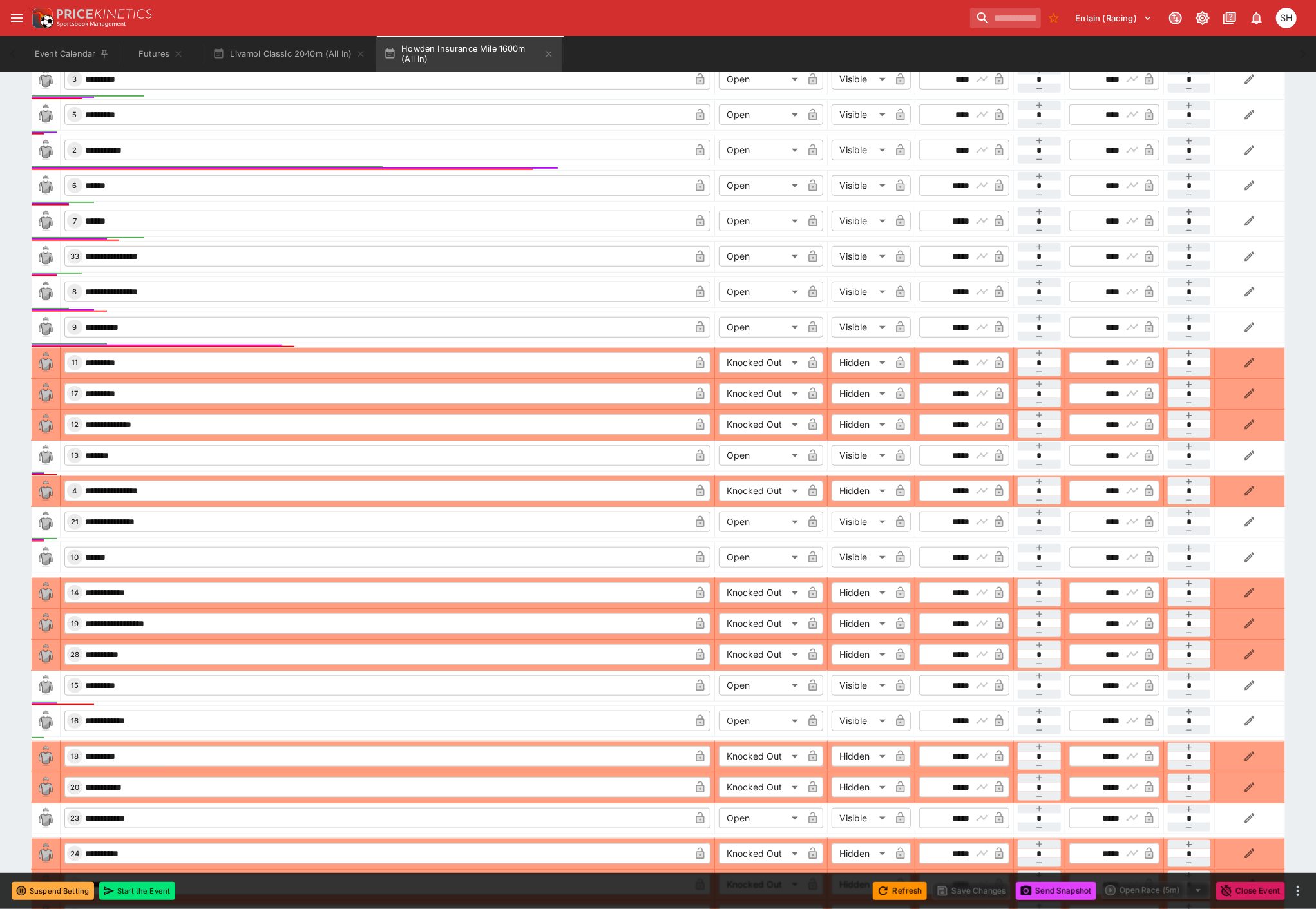
scroll to position [474, 0]
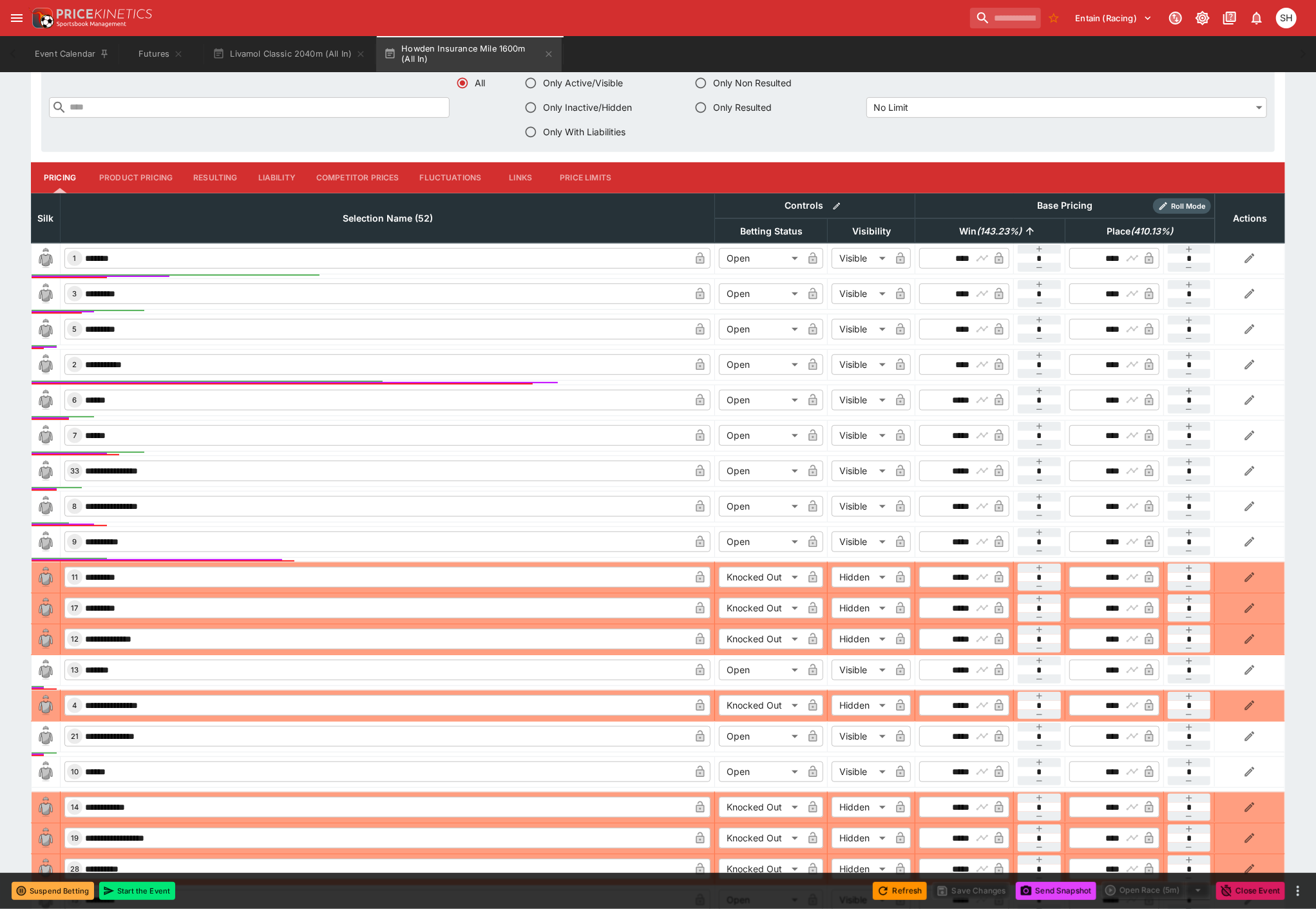
click at [276, 169] on button "Liability" at bounding box center [276, 177] width 58 height 30
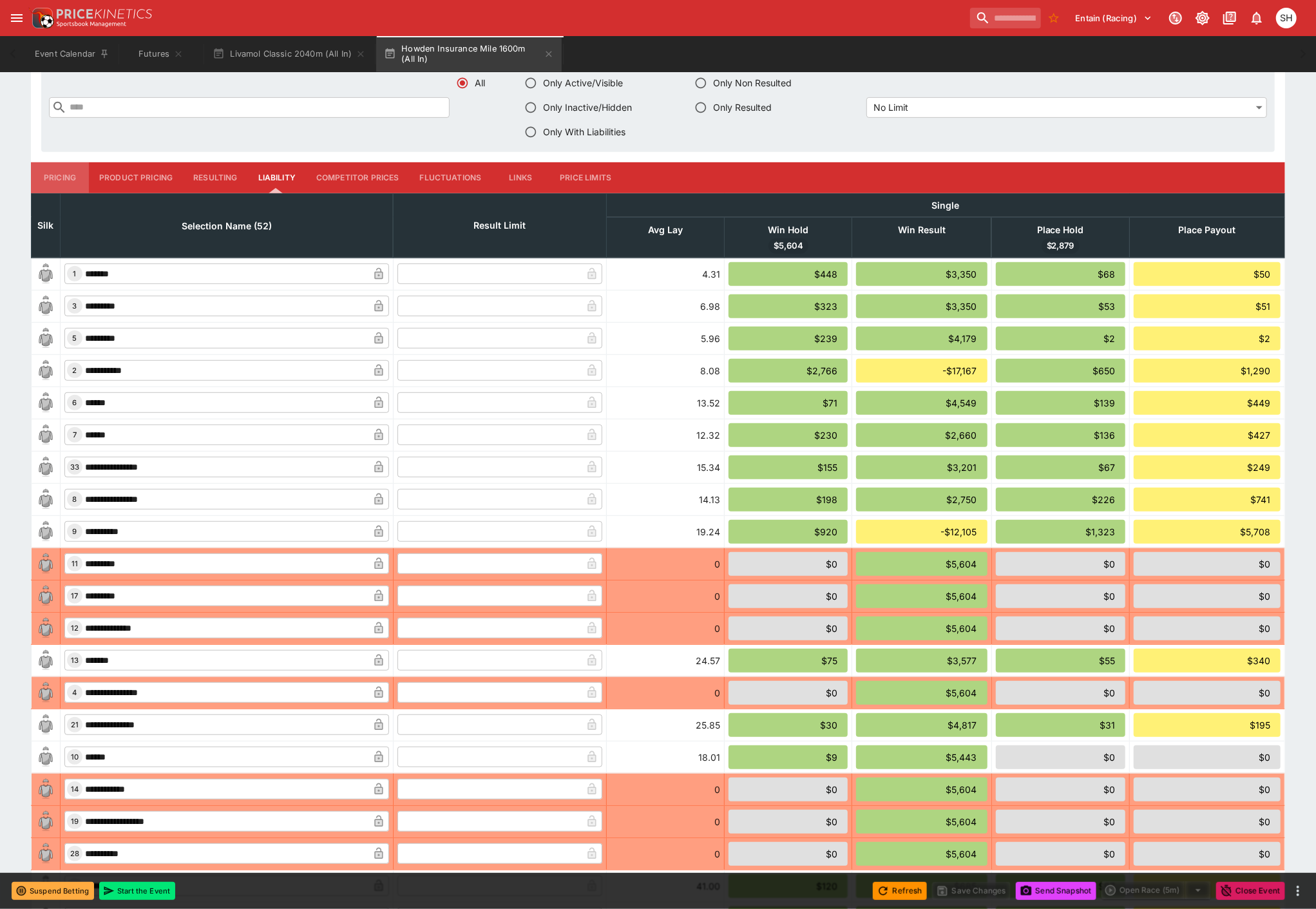
click at [53, 175] on button "Pricing" at bounding box center [59, 177] width 58 height 30
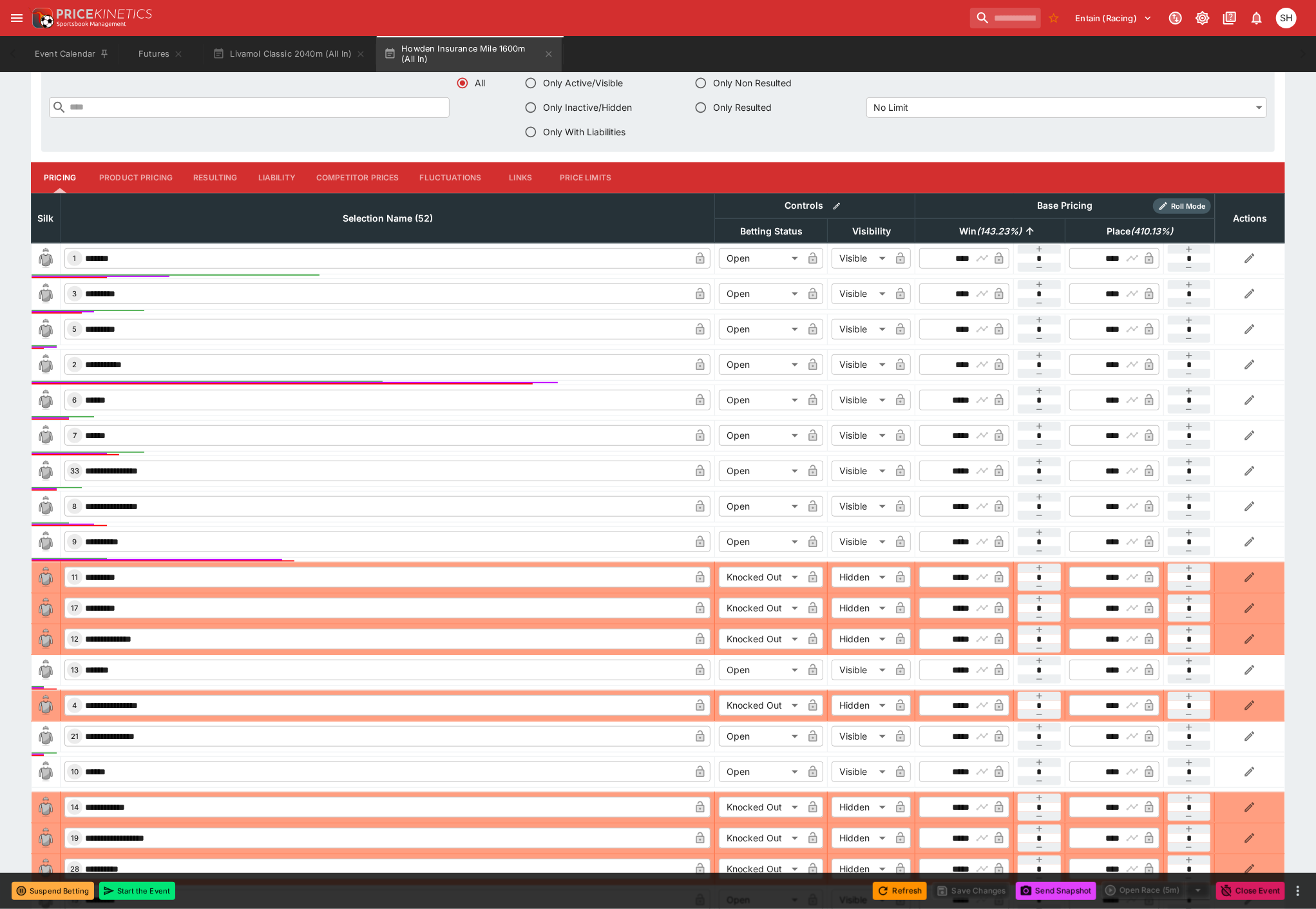
click at [217, 179] on button "Resulting" at bounding box center [215, 177] width 65 height 30
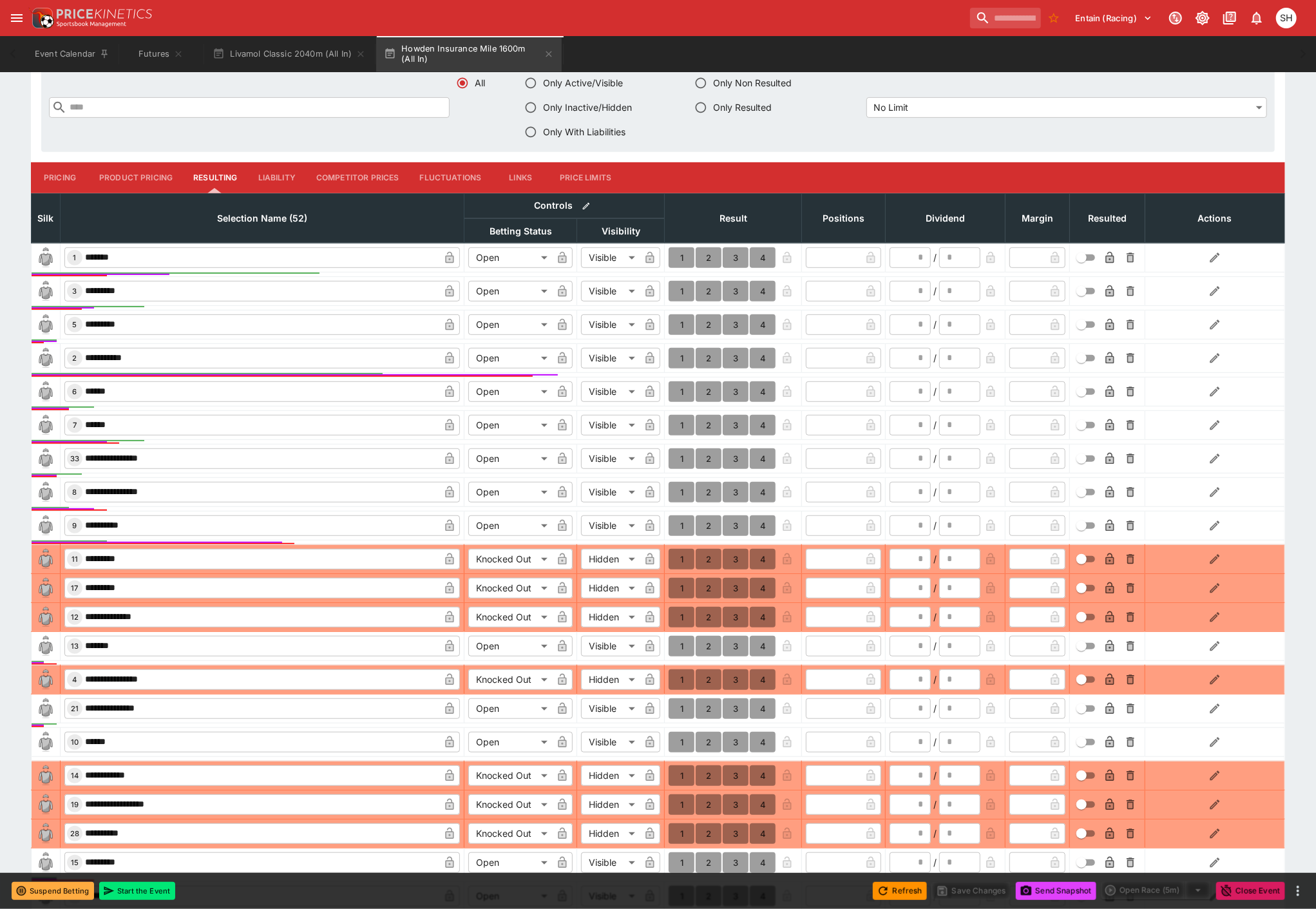
click at [260, 178] on button "Liability" at bounding box center [276, 177] width 58 height 30
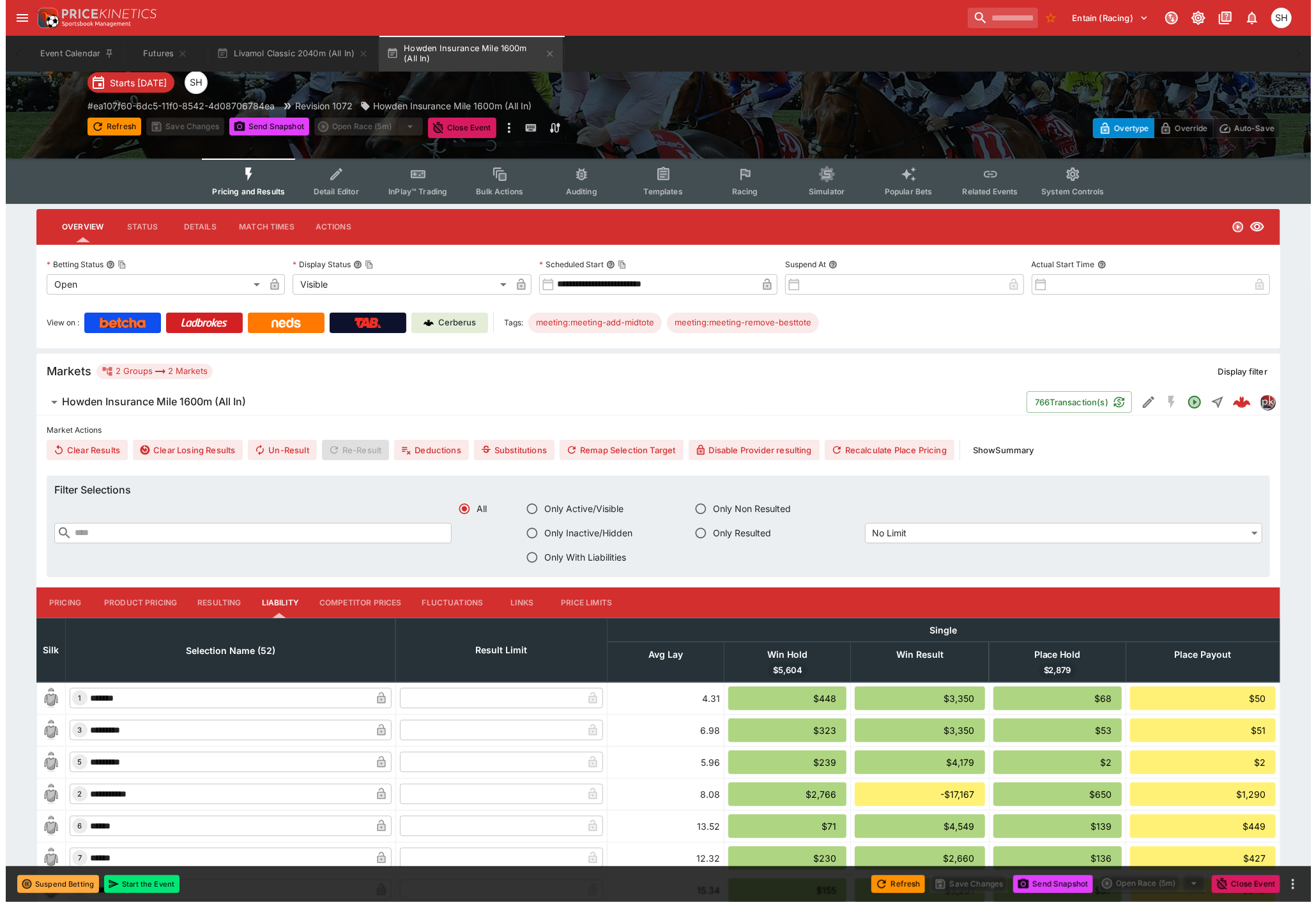
scroll to position [0, 0]
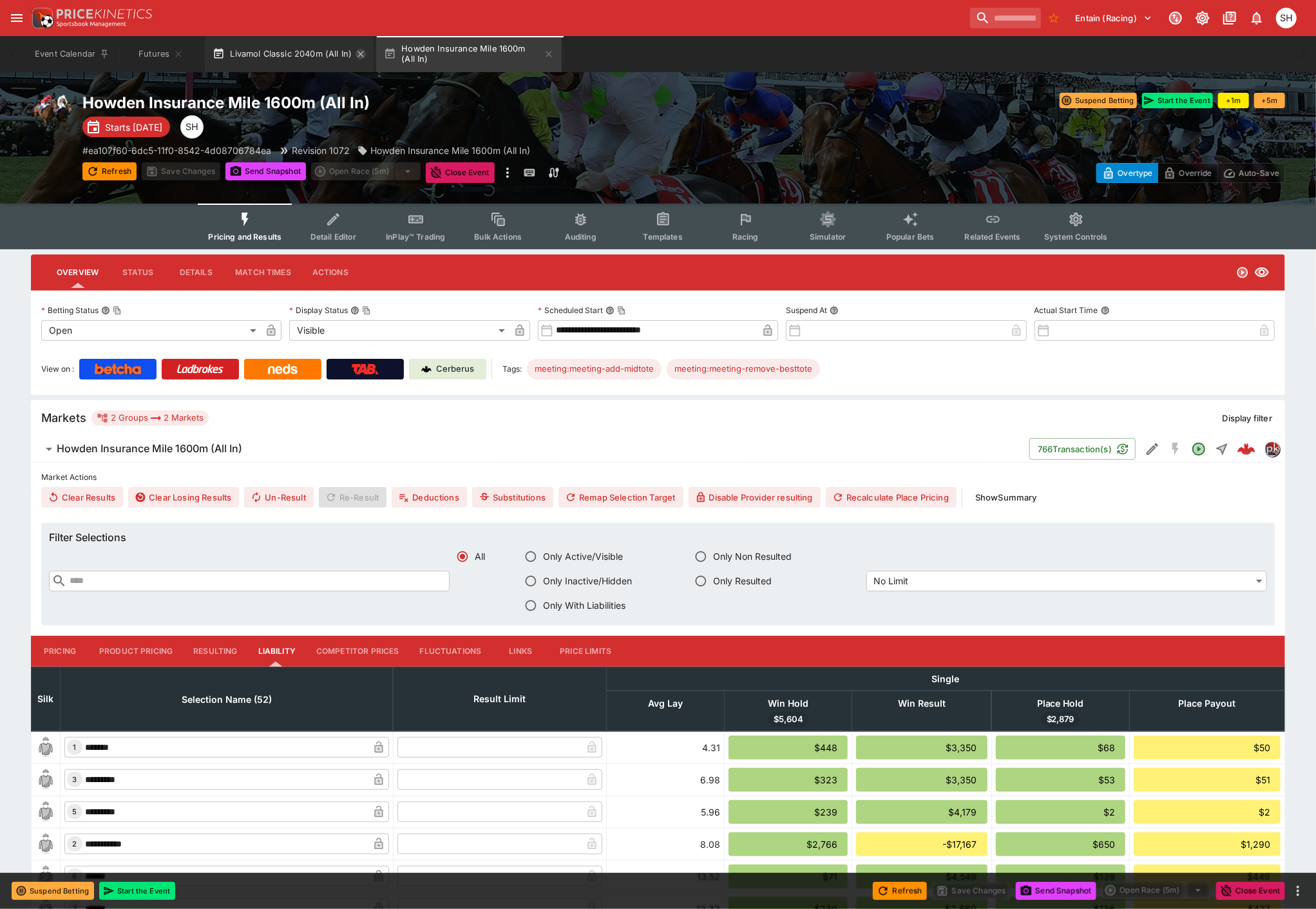
click at [361, 55] on icon "button" at bounding box center [361, 54] width 6 height 6
click at [376, 53] on icon "button" at bounding box center [377, 54] width 10 height 10
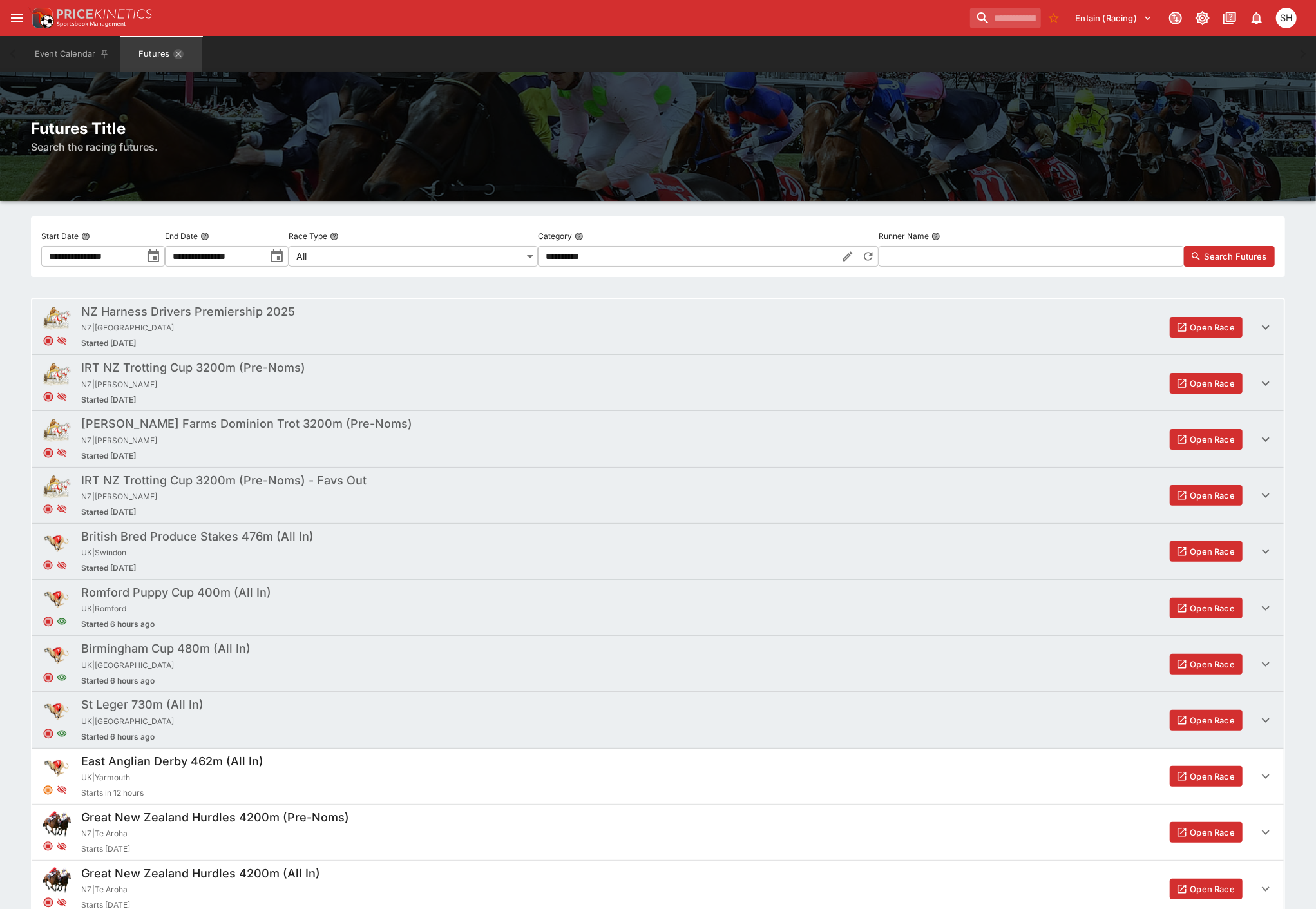
click at [179, 49] on icon "Futures" at bounding box center [178, 54] width 10 height 10
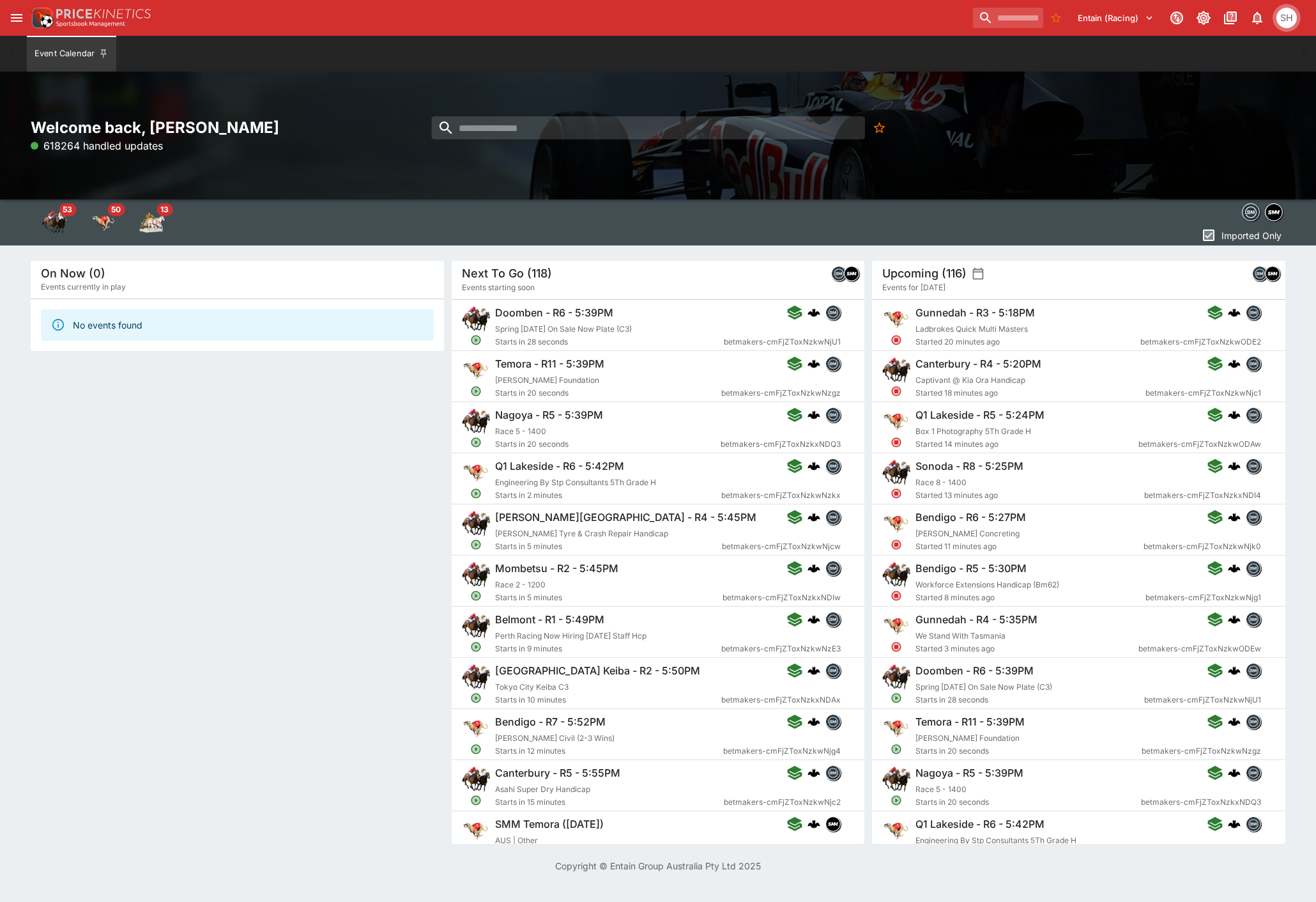
click at [1275, 14] on button "SH" at bounding box center [1287, 18] width 28 height 28
click at [1260, 71] on li "Logout" at bounding box center [1269, 67] width 71 height 20
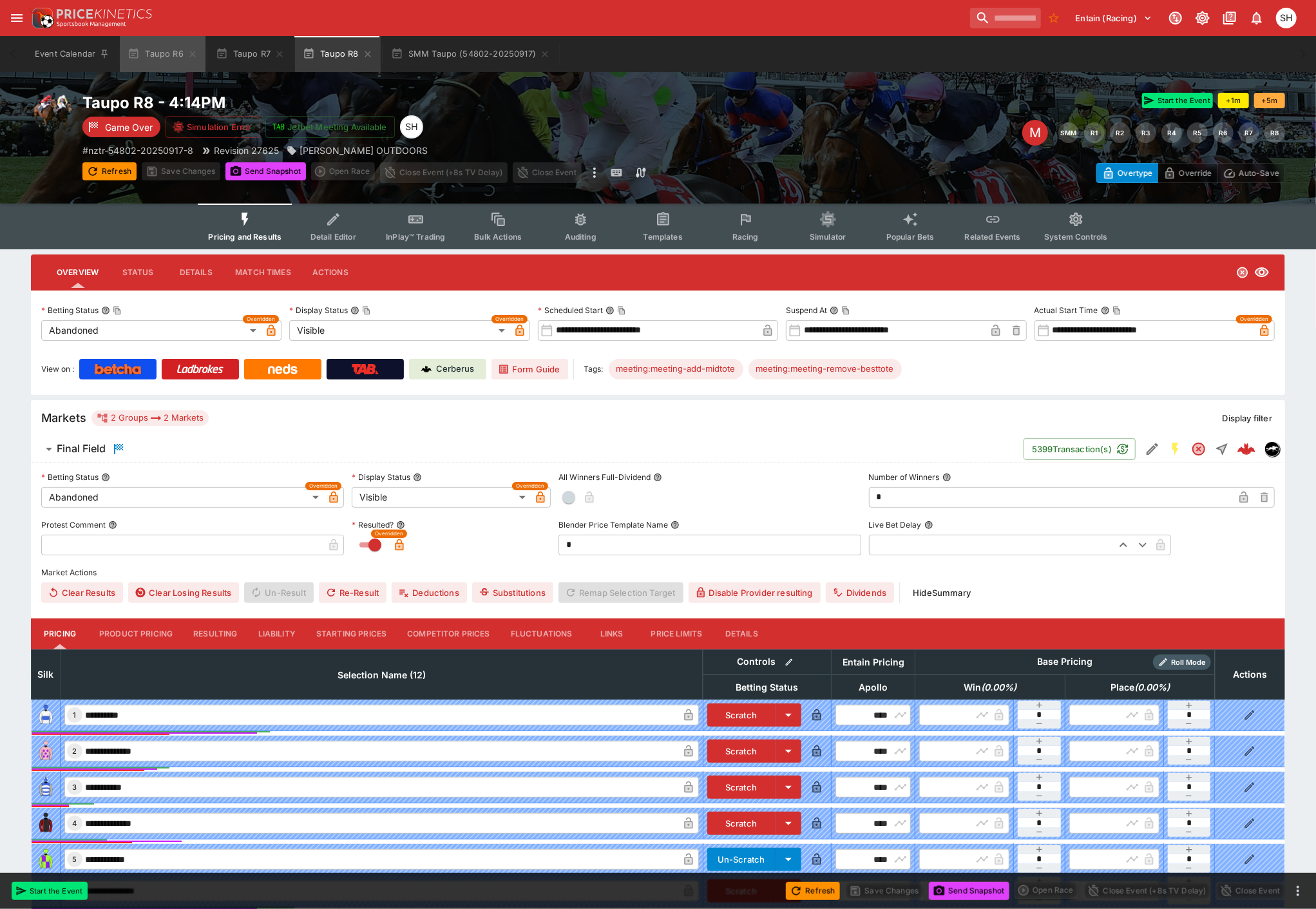
click at [195, 51] on icon "button" at bounding box center [193, 54] width 6 height 6
click at [195, 51] on icon "button" at bounding box center [192, 54] width 10 height 10
click at [195, 51] on icon "button" at bounding box center [193, 54] width 6 height 6
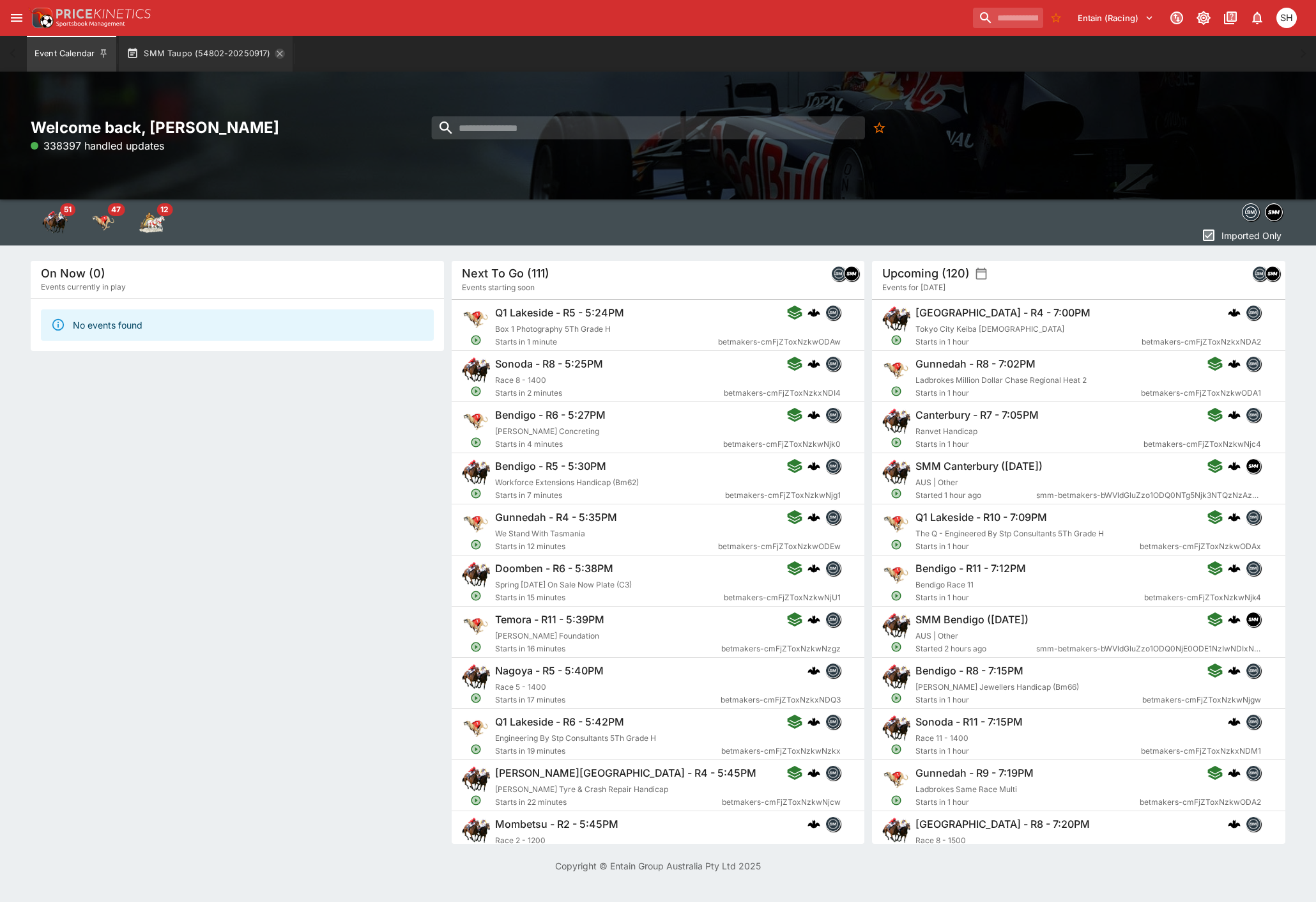
click at [275, 50] on icon "button" at bounding box center [280, 54] width 10 height 10
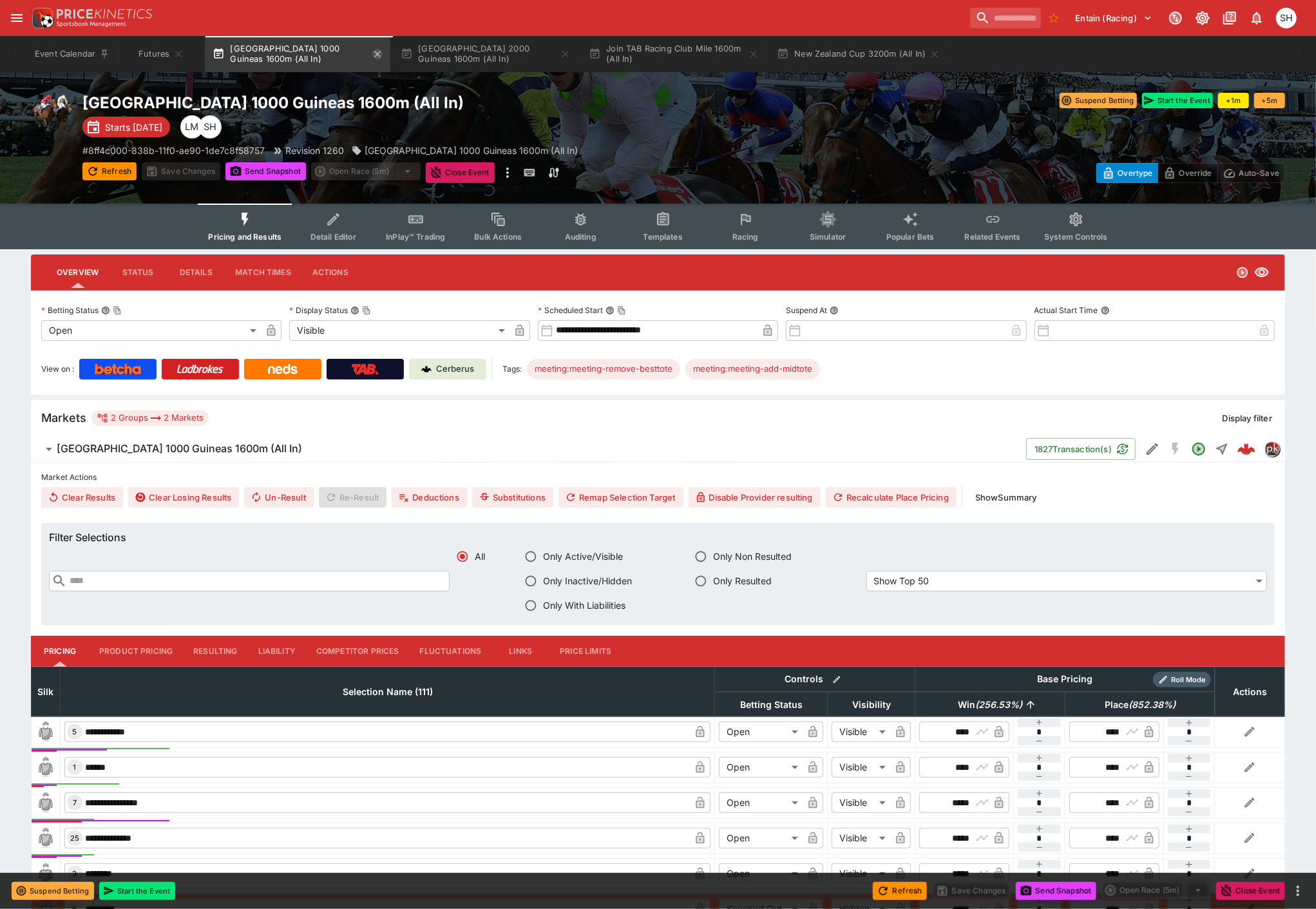
click at [382, 55] on icon "button" at bounding box center [377, 54] width 10 height 10
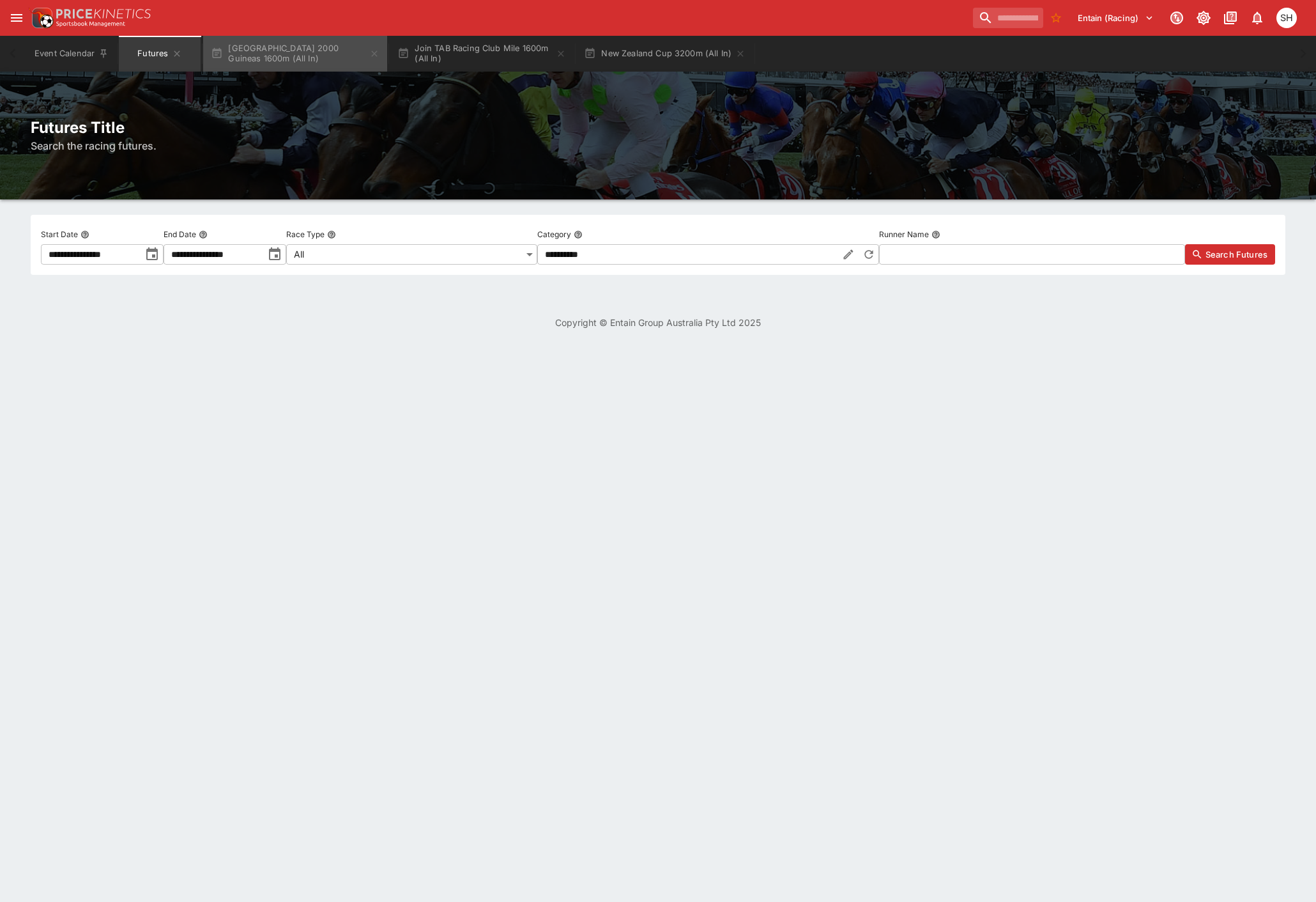
click at [379, 55] on icon "button" at bounding box center [374, 54] width 10 height 10
click at [375, 55] on icon "button" at bounding box center [374, 54] width 6 height 6
click at [372, 55] on button "New Zealand Cup 3200m (All In)" at bounding box center [291, 54] width 177 height 36
click at [367, 55] on icon "button" at bounding box center [368, 54] width 6 height 6
click at [179, 53] on icon "Futures" at bounding box center [176, 54] width 10 height 10
